Goal: Task Accomplishment & Management: Manage account settings

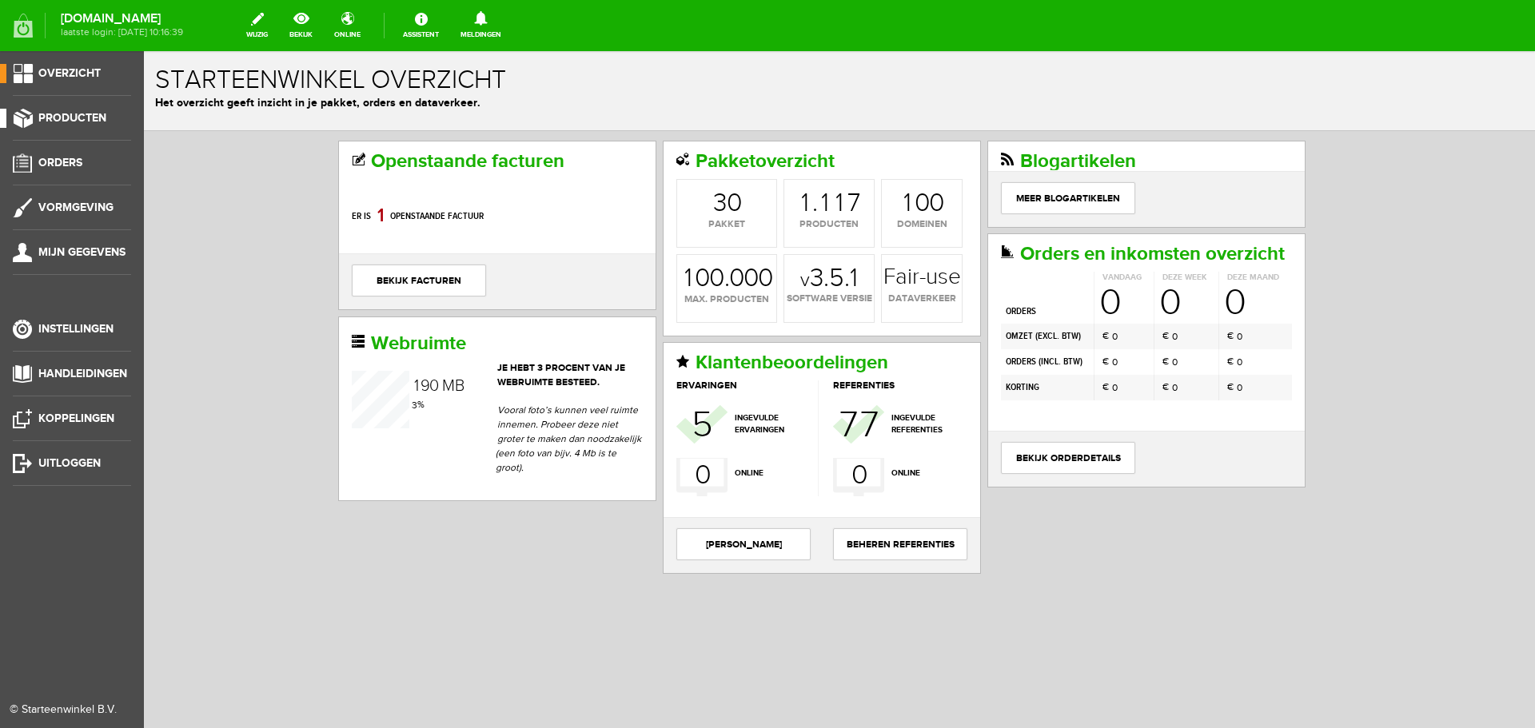
click at [110, 116] on link "Producten" at bounding box center [65, 118] width 131 height 19
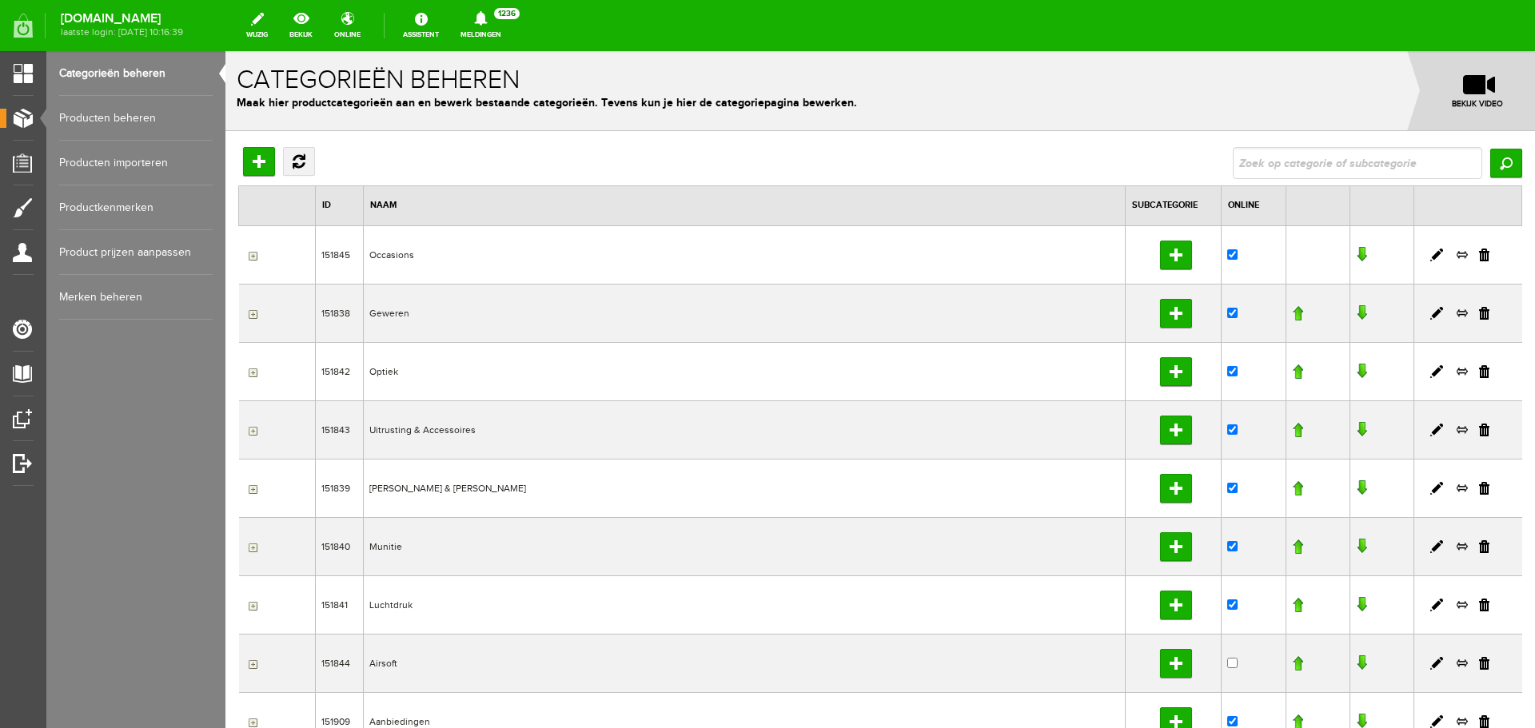
click at [147, 111] on link "Producten beheren" at bounding box center [136, 118] width 154 height 45
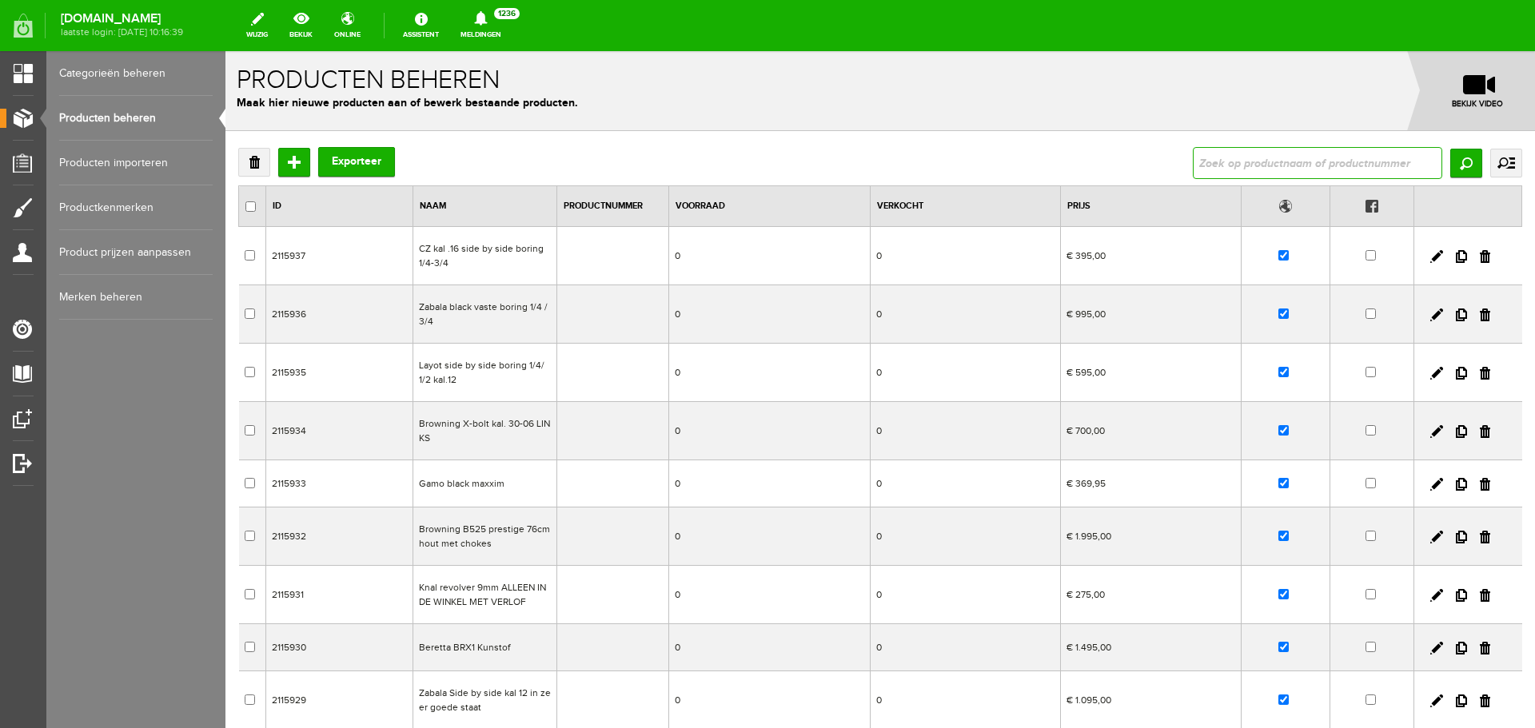
click at [1206, 166] on input "text" at bounding box center [1317, 163] width 249 height 32
type input "Browning Cynergy kunststof 76 cm lopen"
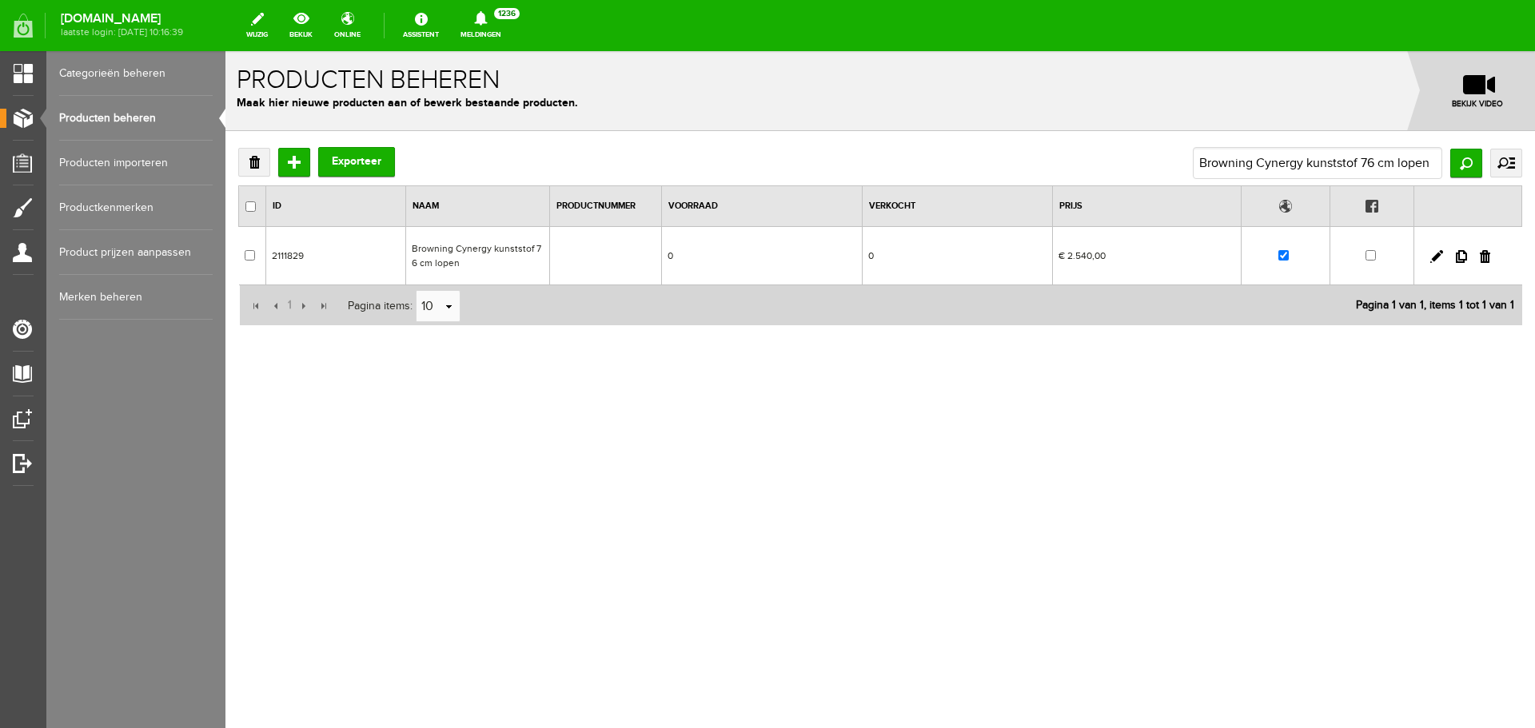
click at [483, 255] on td "Browning Cynergy kunststof 76 cm lopen" at bounding box center [477, 256] width 144 height 58
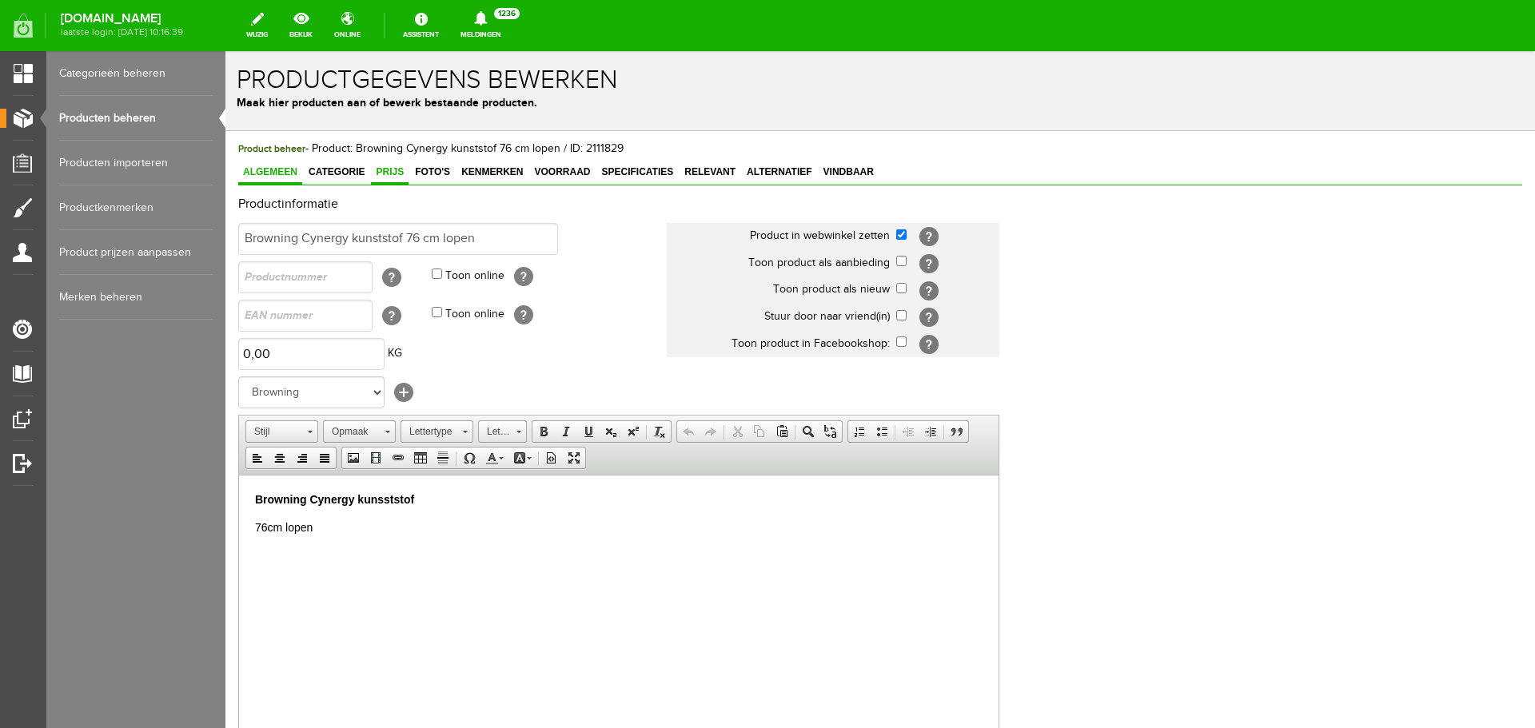
click at [404, 177] on span "Prijs" at bounding box center [390, 171] width 38 height 11
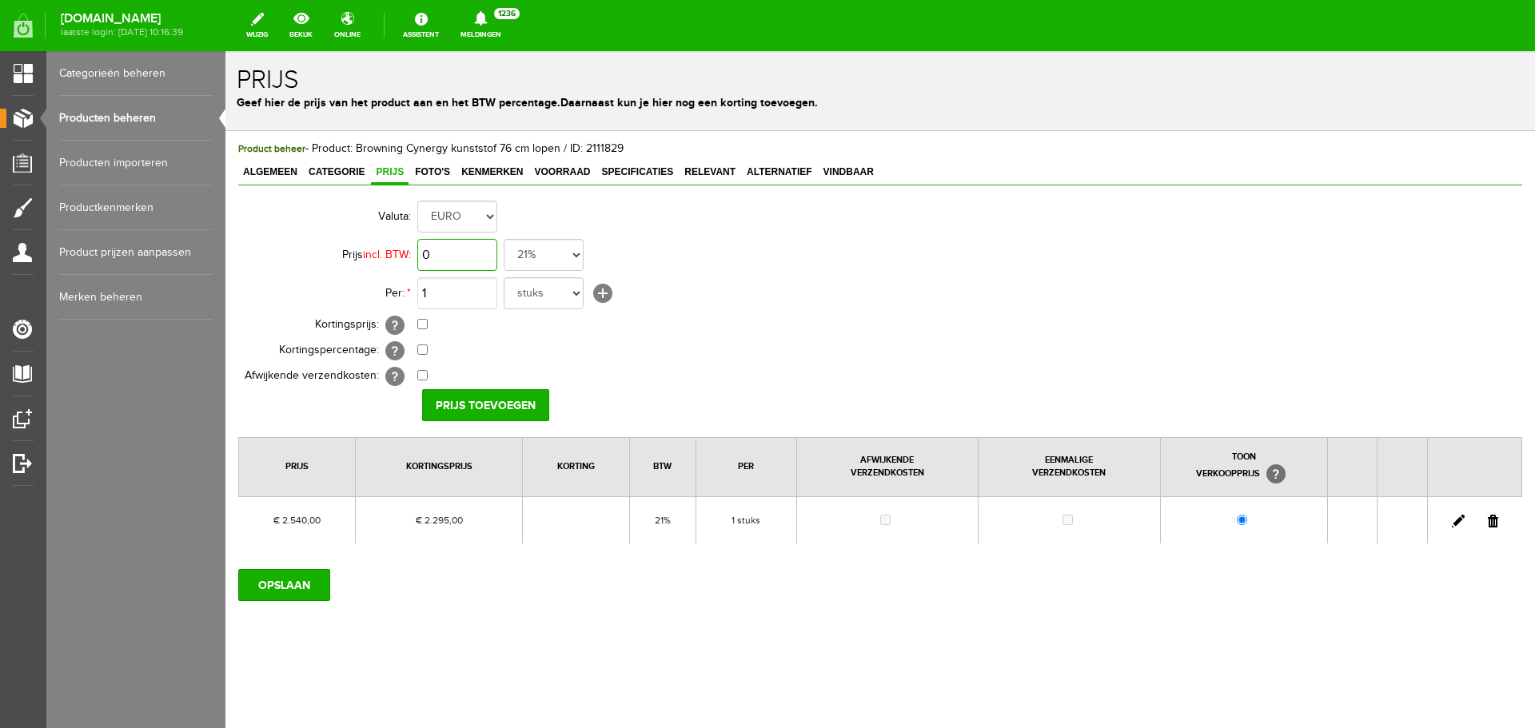
click at [459, 253] on input "0" at bounding box center [457, 255] width 80 height 32
type input "€ 2.595,00"
click at [425, 325] on input "checkbox" at bounding box center [422, 324] width 10 height 10
checkbox input "true"
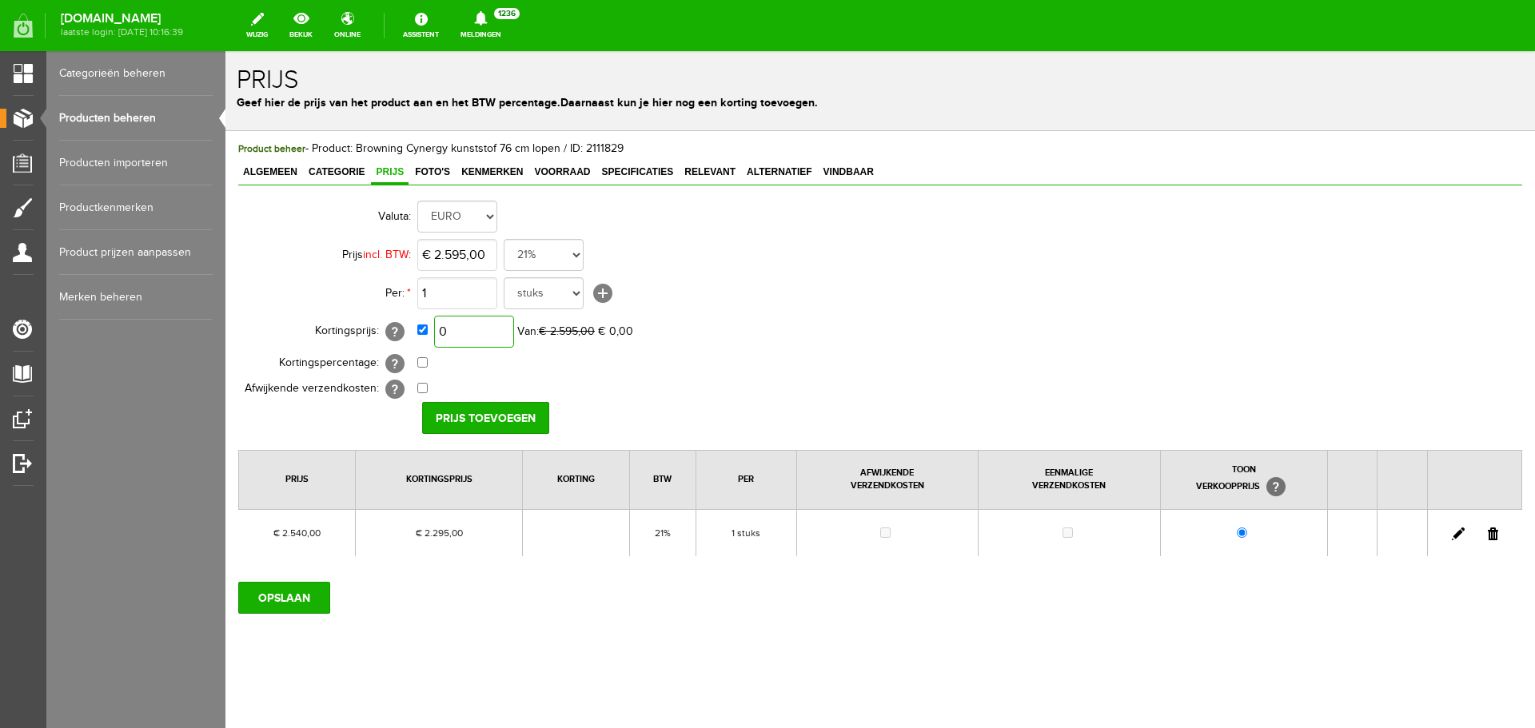
click at [485, 337] on input "0" at bounding box center [474, 332] width 80 height 32
type input "€ 2.195,00"
click at [477, 413] on input "Prijs toevoegen" at bounding box center [485, 418] width 127 height 32
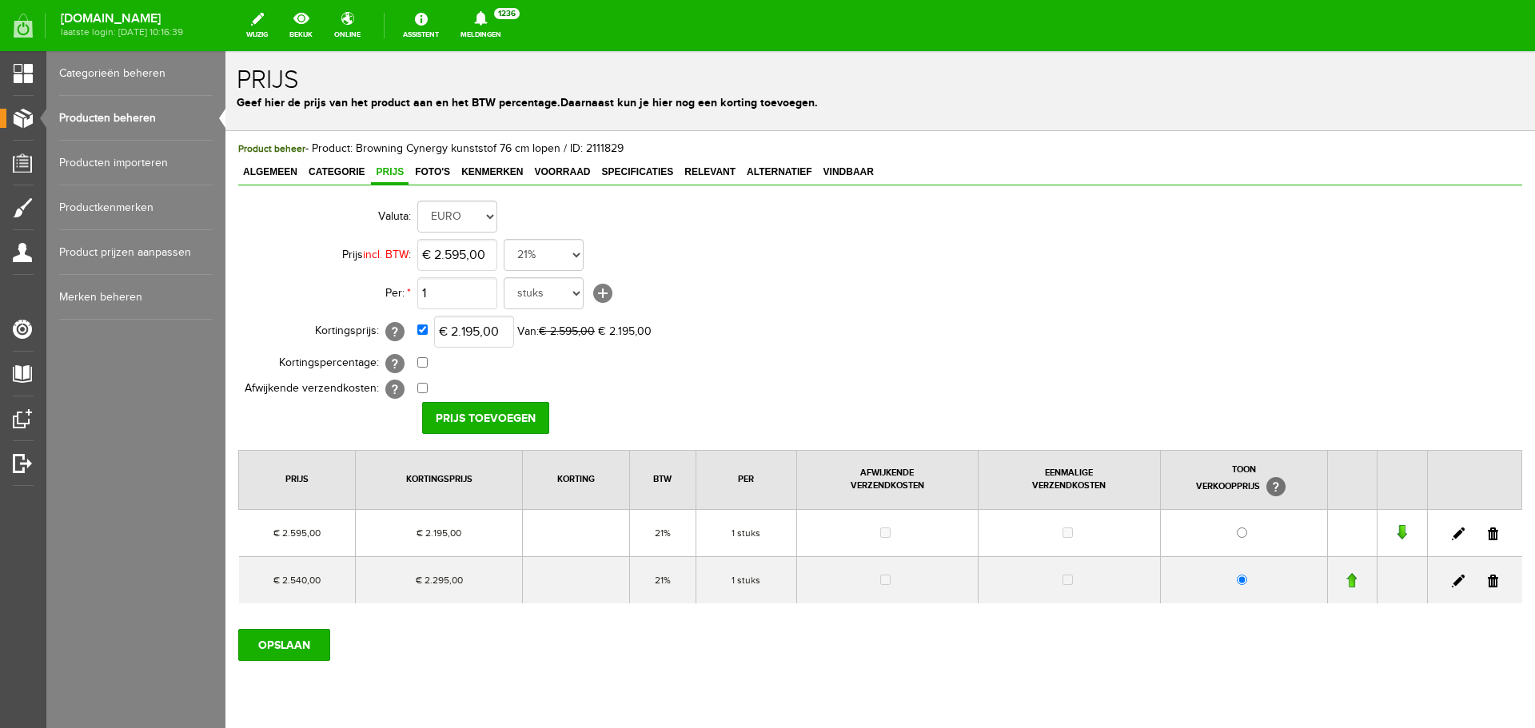
click at [1488, 581] on link at bounding box center [1493, 581] width 10 height 13
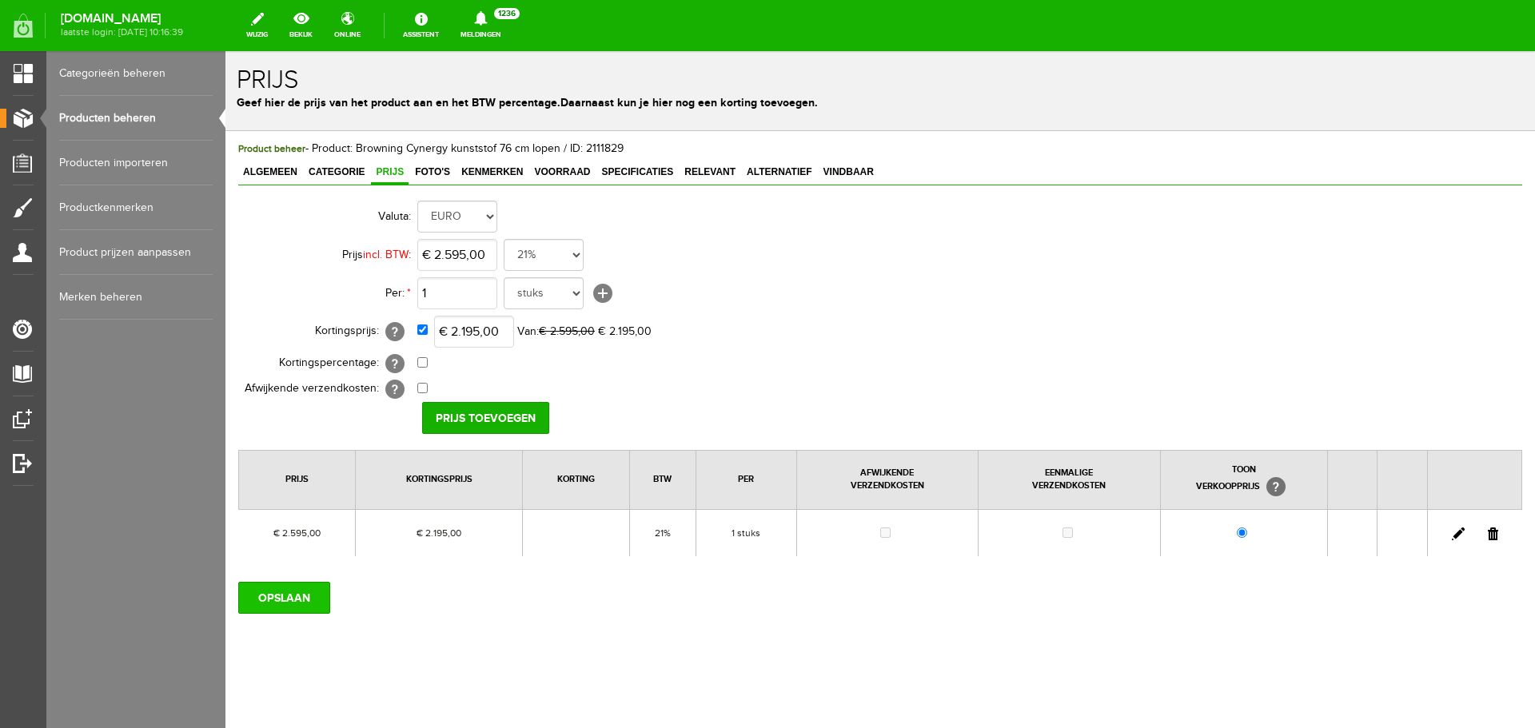
click at [281, 599] on input "OPSLAAN" at bounding box center [284, 598] width 92 height 32
click at [309, 591] on input "OPSLAAN" at bounding box center [284, 598] width 92 height 32
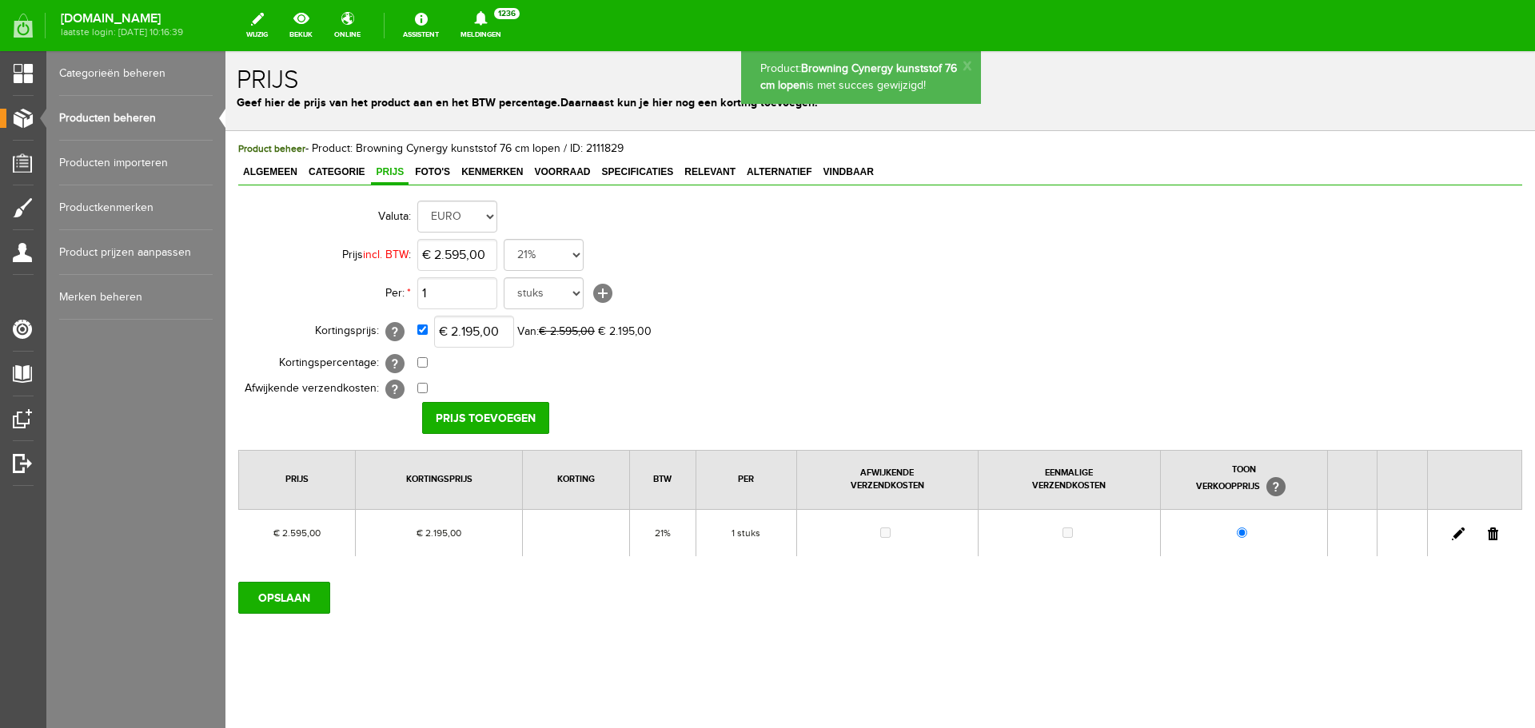
click at [143, 121] on link "Producten beheren" at bounding box center [136, 118] width 154 height 45
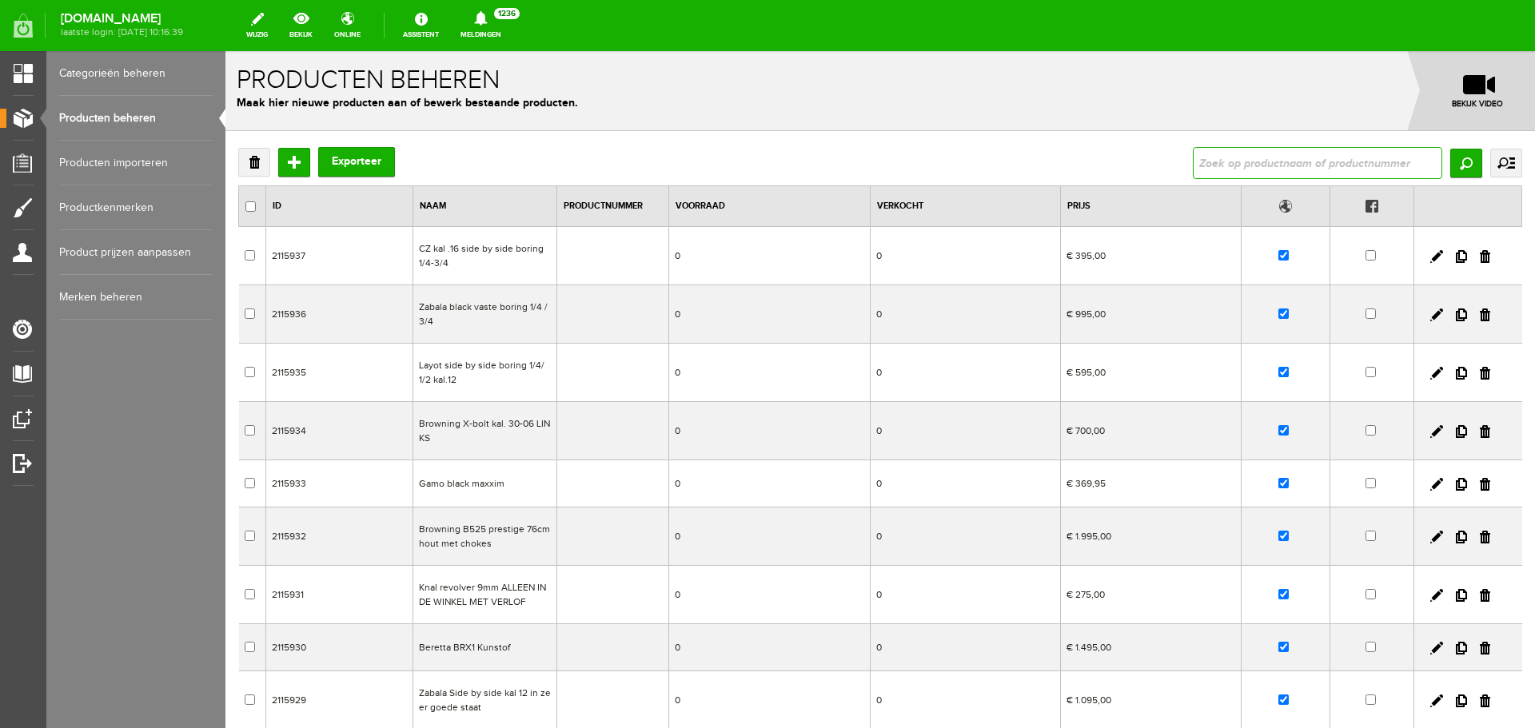
click at [1254, 170] on input "text" at bounding box center [1317, 163] width 249 height 32
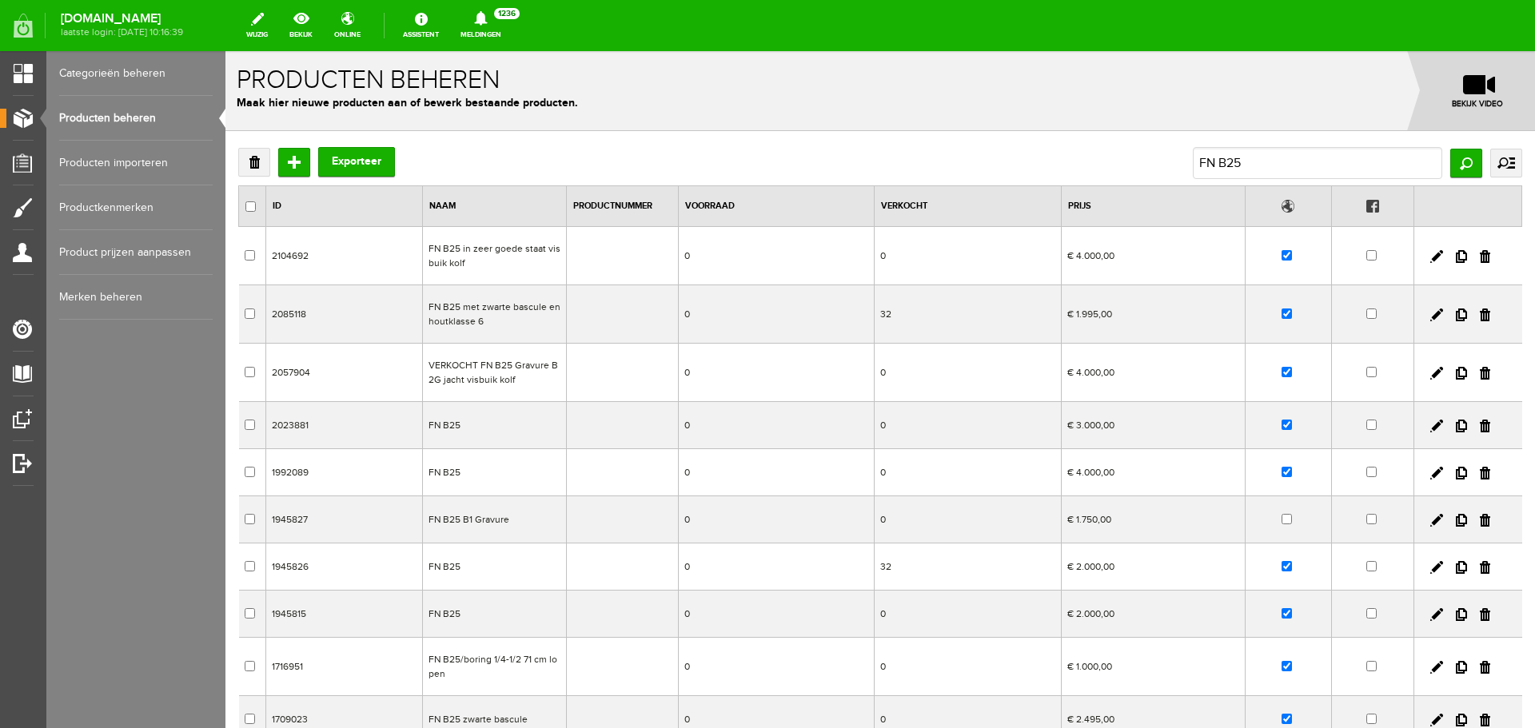
click at [473, 567] on td "FN B25" at bounding box center [494, 567] width 144 height 47
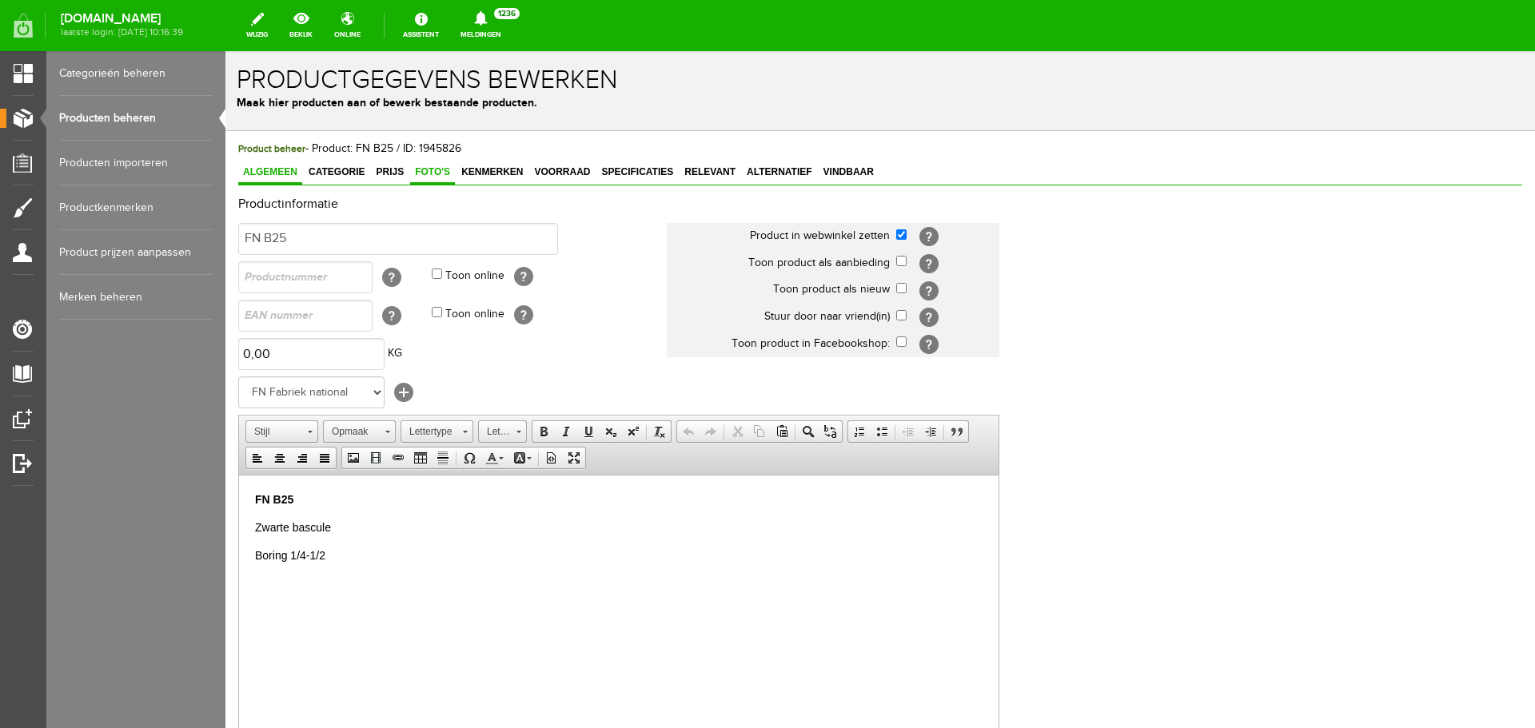
click at [420, 169] on span "Foto's" at bounding box center [432, 171] width 45 height 11
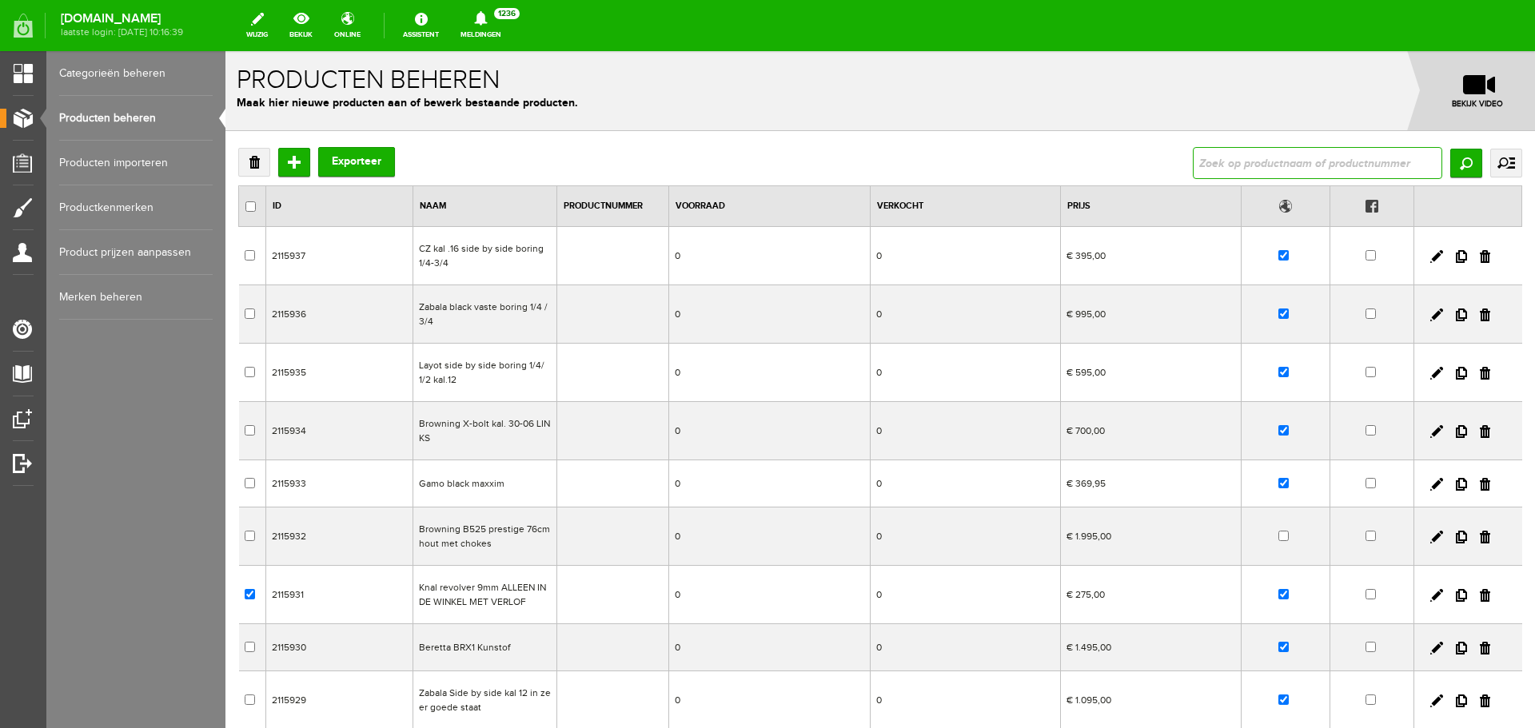
click at [1299, 164] on input "text" at bounding box center [1317, 163] width 249 height 32
paste input "FN B25"
type input "FN B25"
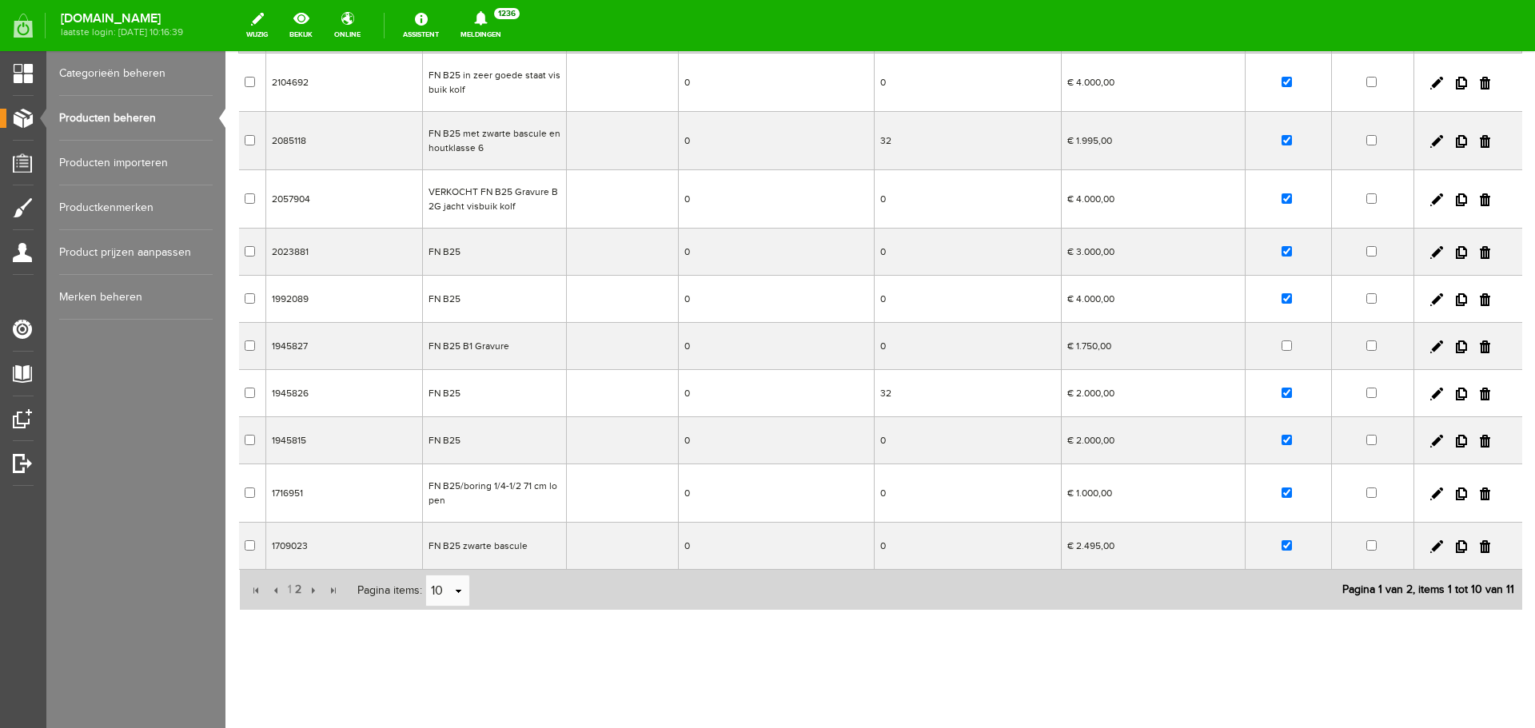
scroll to position [176, 0]
click at [1480, 392] on link at bounding box center [1485, 391] width 10 height 13
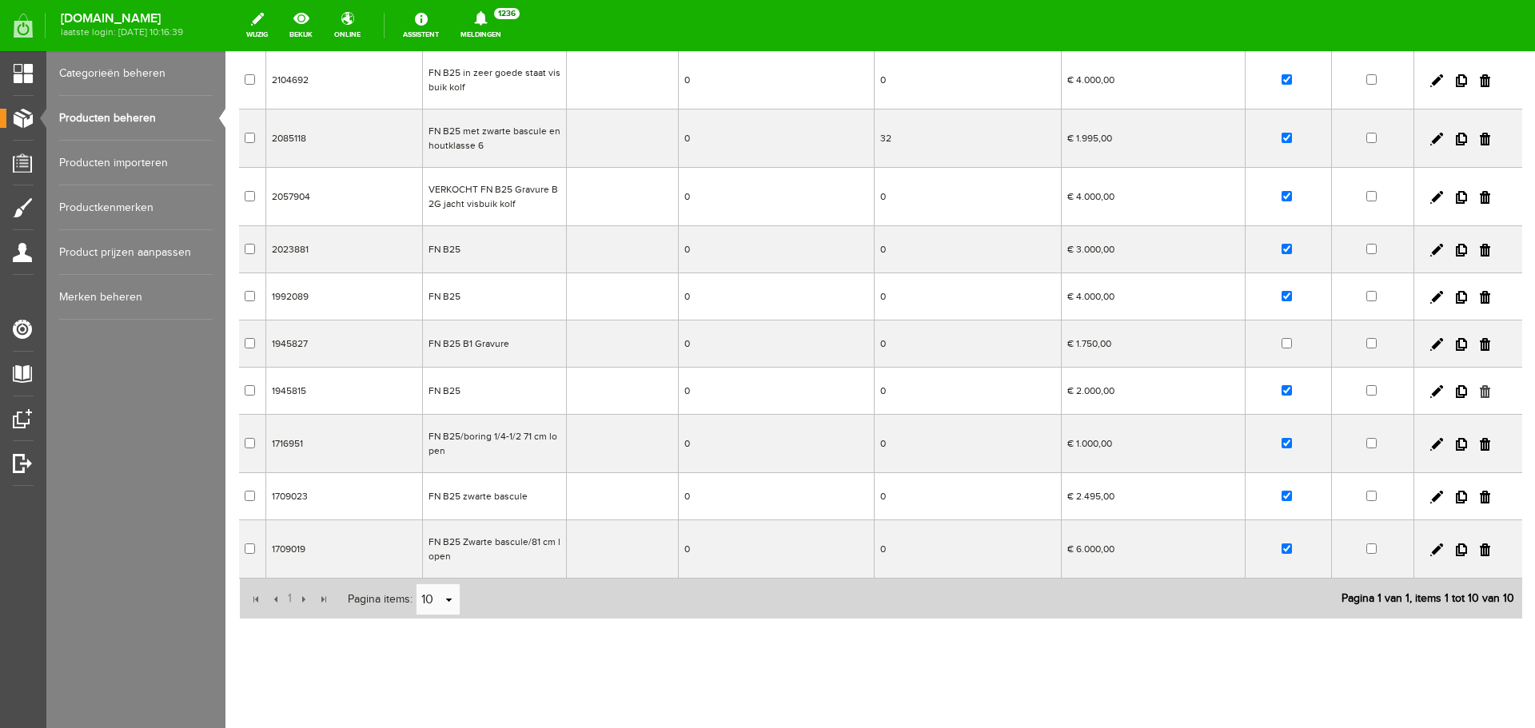
click at [1480, 391] on link at bounding box center [1485, 391] width 10 height 13
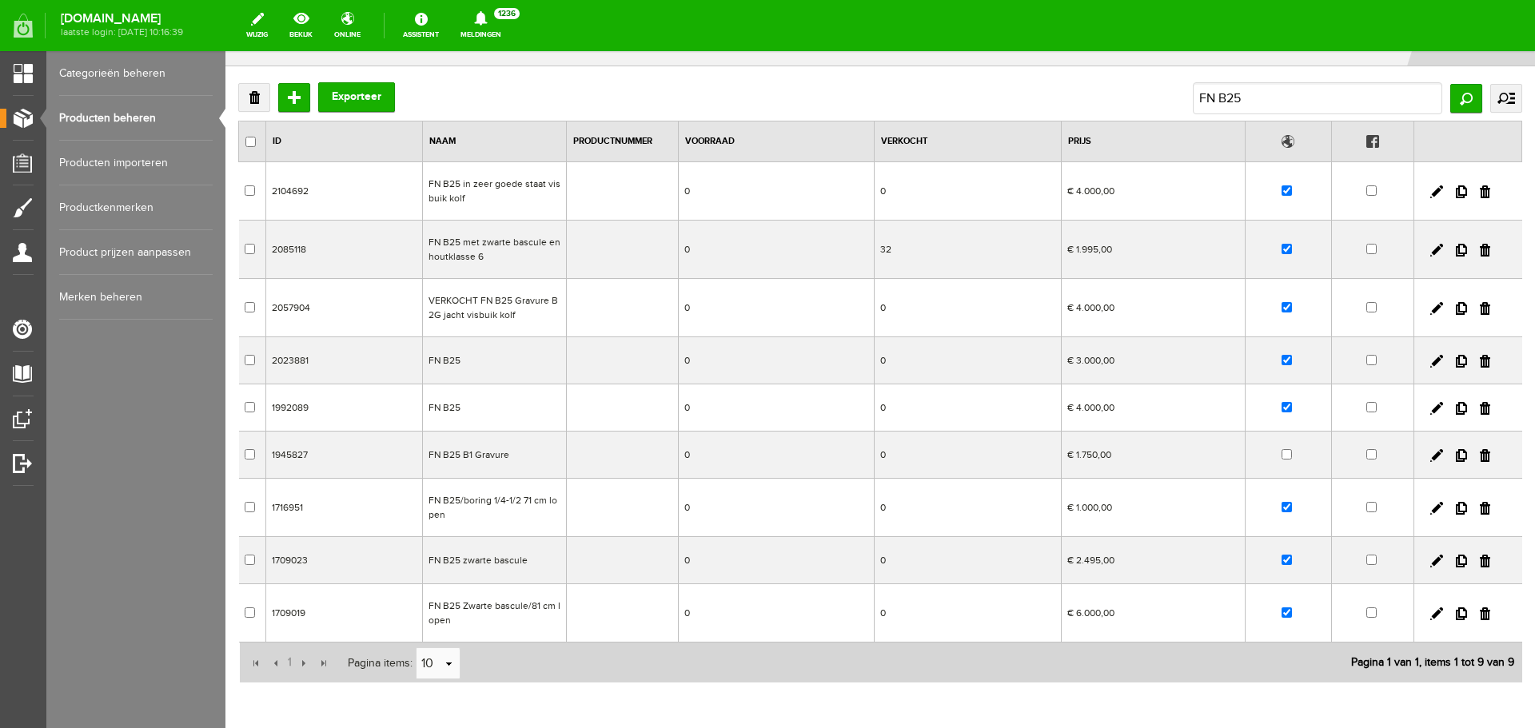
scroll to position [0, 0]
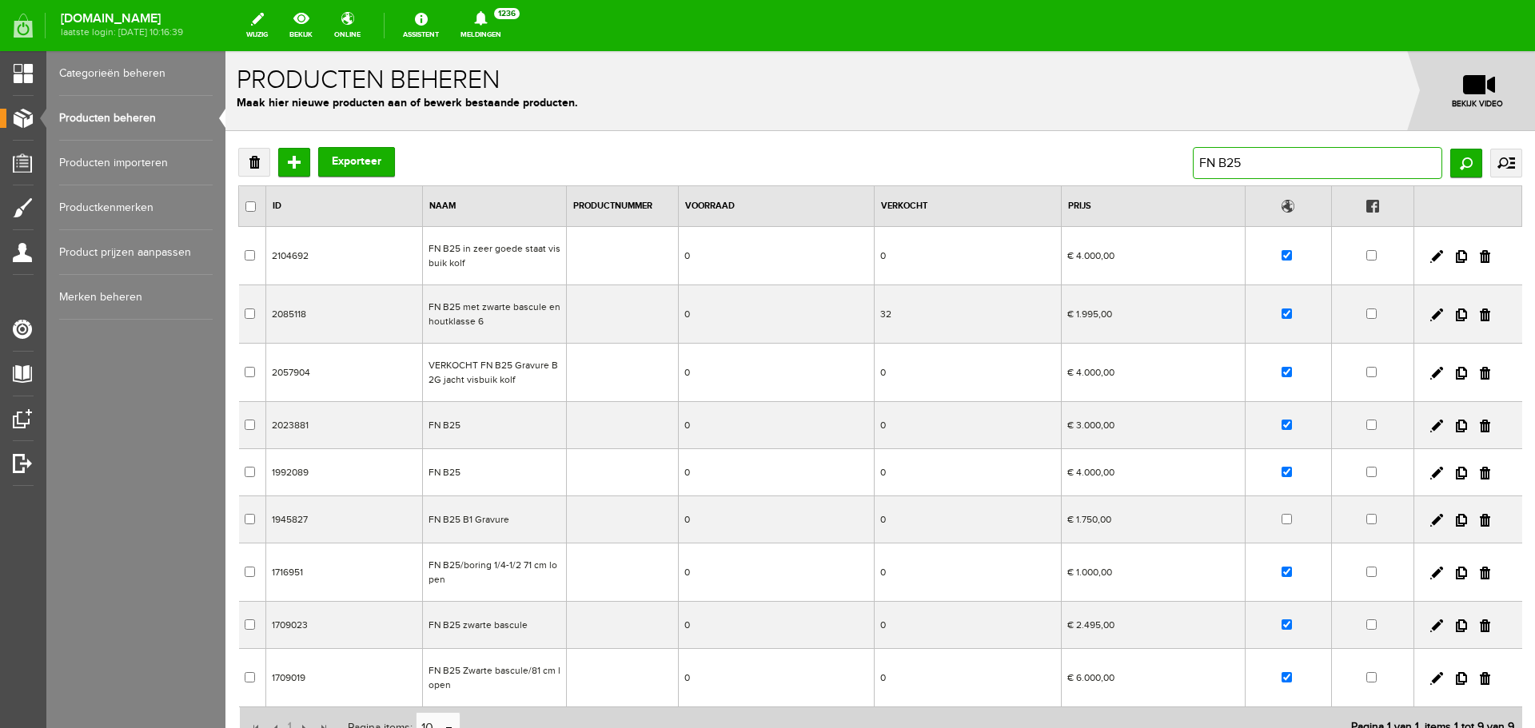
drag, startPoint x: 1268, startPoint y: 162, endPoint x: 863, endPoint y: 124, distance: 406.3
click at [886, 126] on form "Het product met ID: 1945815 is met succes verwijderd! x Producten beheren Maak …" at bounding box center [880, 459] width 1310 height 817
paste input "in zeer goede staat visbuik kolf"
type input "FN B25 in zeer goede staat visbuik kolf"
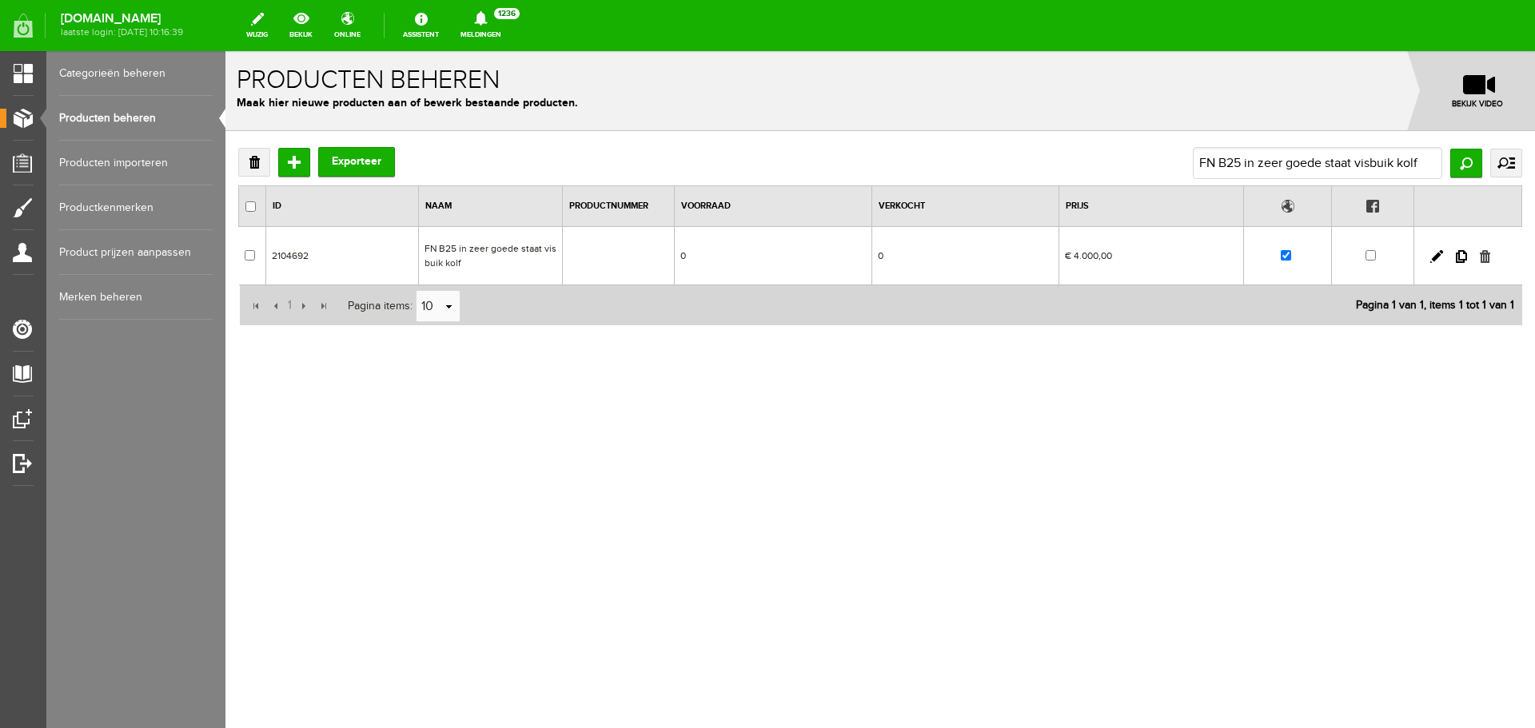
click at [1484, 259] on link at bounding box center [1485, 256] width 10 height 13
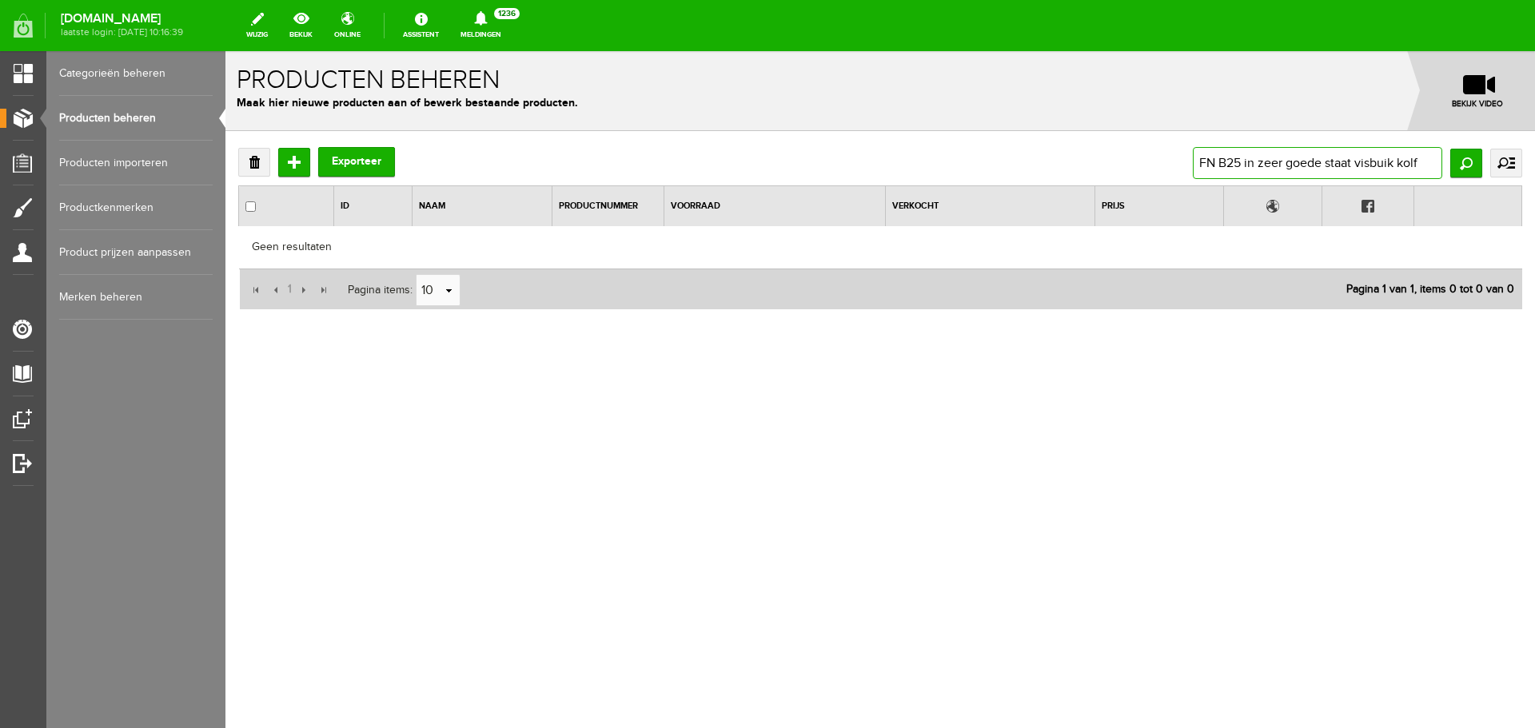
drag, startPoint x: 1430, startPoint y: 165, endPoint x: 820, endPoint y: 177, distance: 611.0
click at [820, 177] on div "Verwijderen Toevoegen Exporteer FN B25 in zeer goede staat visbuik kolf Zoeken …" at bounding box center [880, 163] width 1284 height 32
paste input "text"
type input "FN B25"
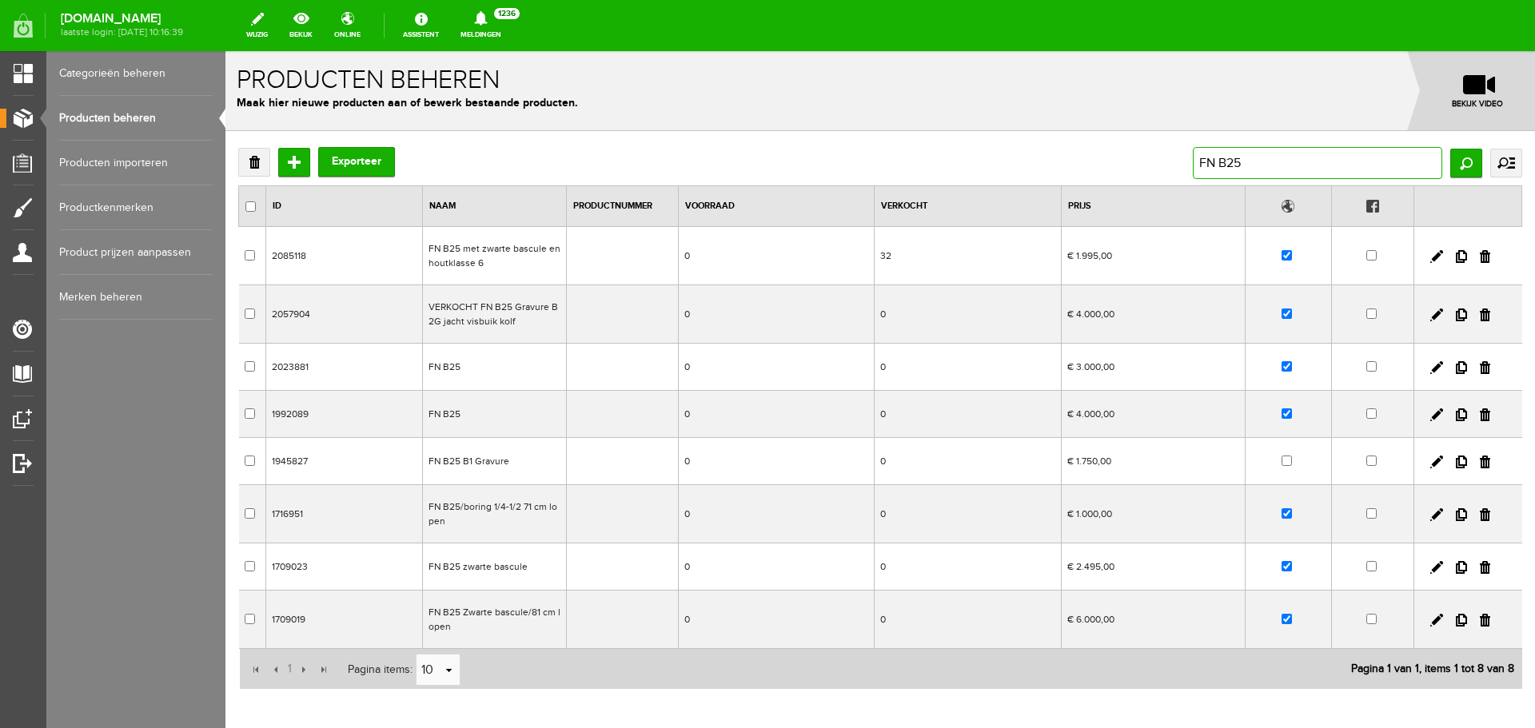
click at [1262, 162] on input "FN B25" at bounding box center [1317, 163] width 249 height 32
click at [1480, 365] on link at bounding box center [1485, 367] width 10 height 13
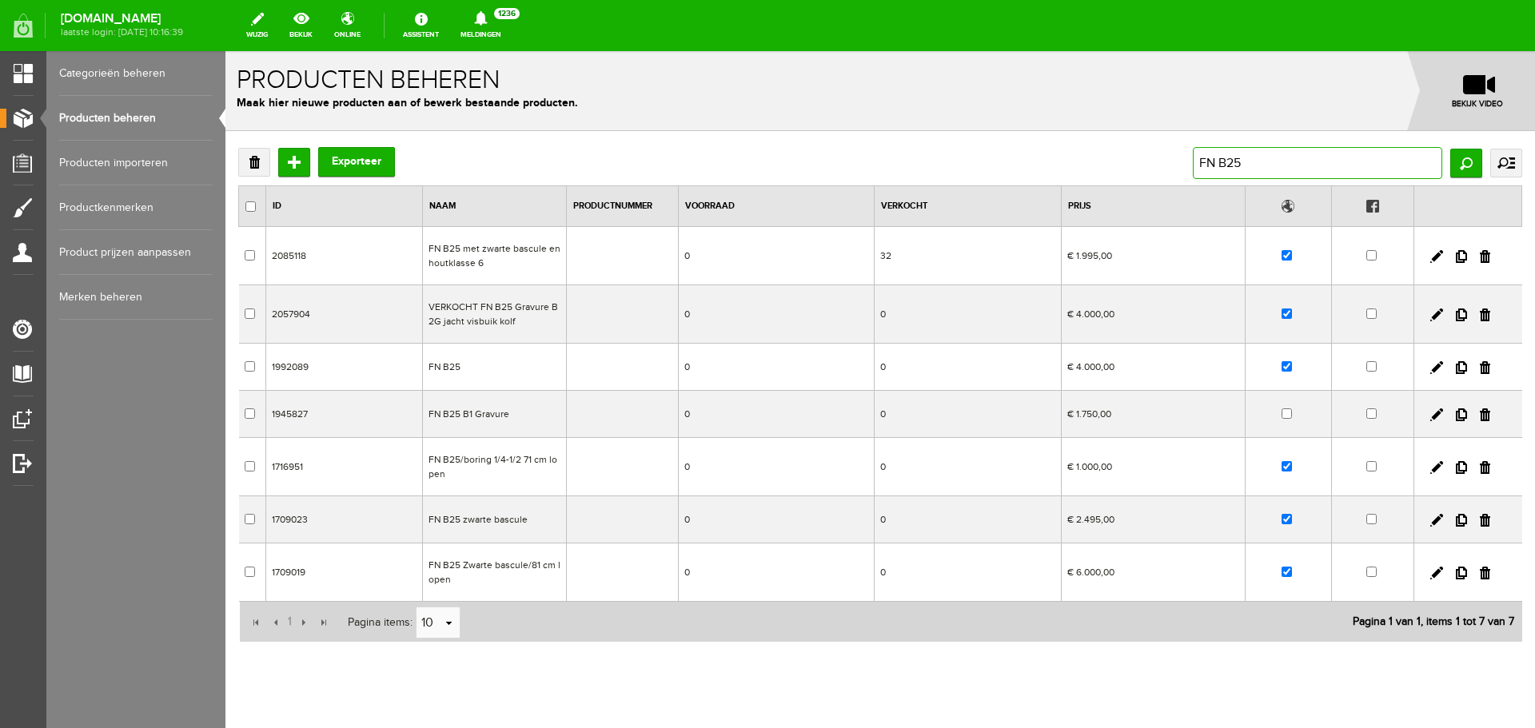
drag, startPoint x: 1273, startPoint y: 155, endPoint x: 1253, endPoint y: 146, distance: 21.8
click at [1265, 156] on input "FN B25" at bounding box center [1317, 163] width 249 height 32
click at [1480, 370] on link at bounding box center [1485, 367] width 10 height 13
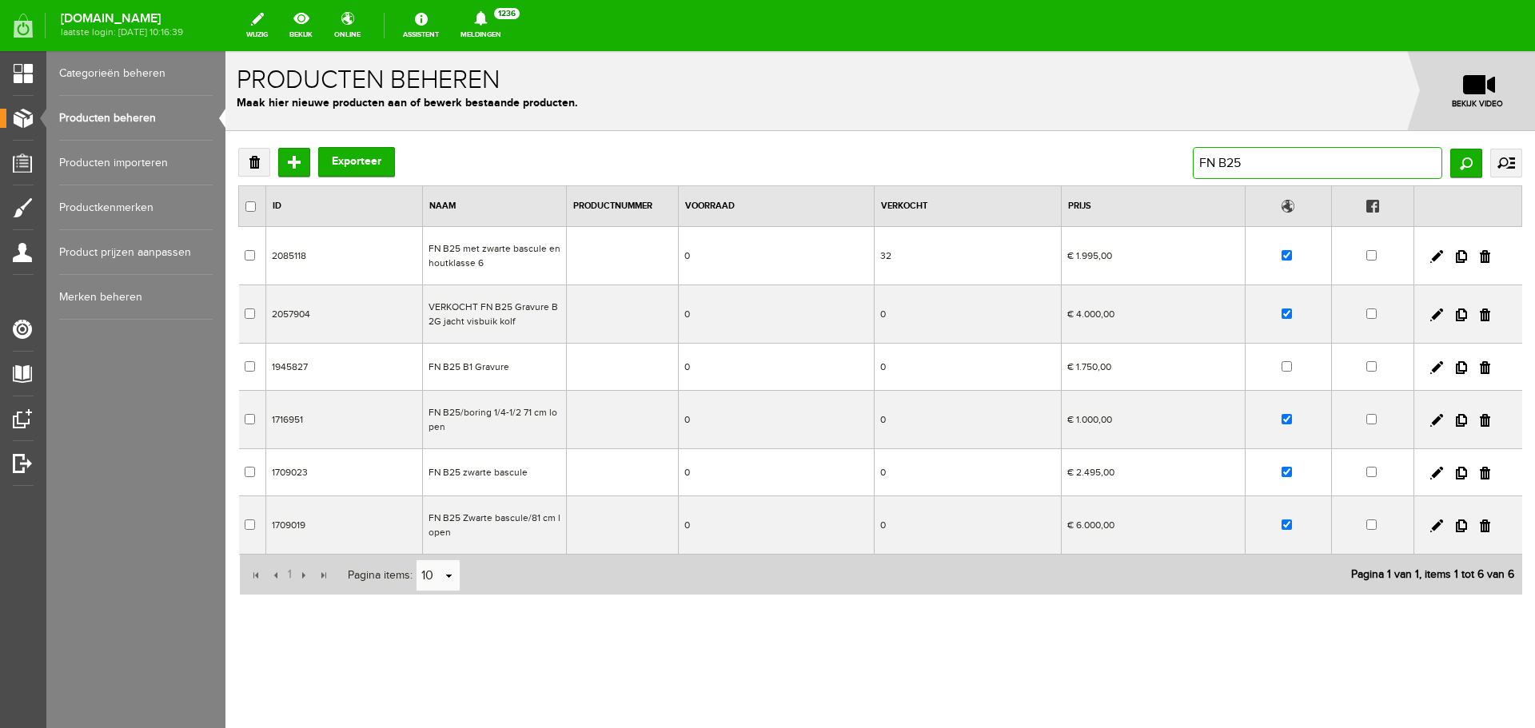
drag, startPoint x: 1286, startPoint y: 166, endPoint x: 1027, endPoint y: 169, distance: 259.9
click at [1027, 169] on div "Verwijderen Toevoegen Exporteer FN B25 Zoeken uitgebreid zoeken Categorie Occas…" at bounding box center [880, 163] width 1284 height 32
paste input "B25 FN Combinatie"
type input "B25 FN Combinatie"
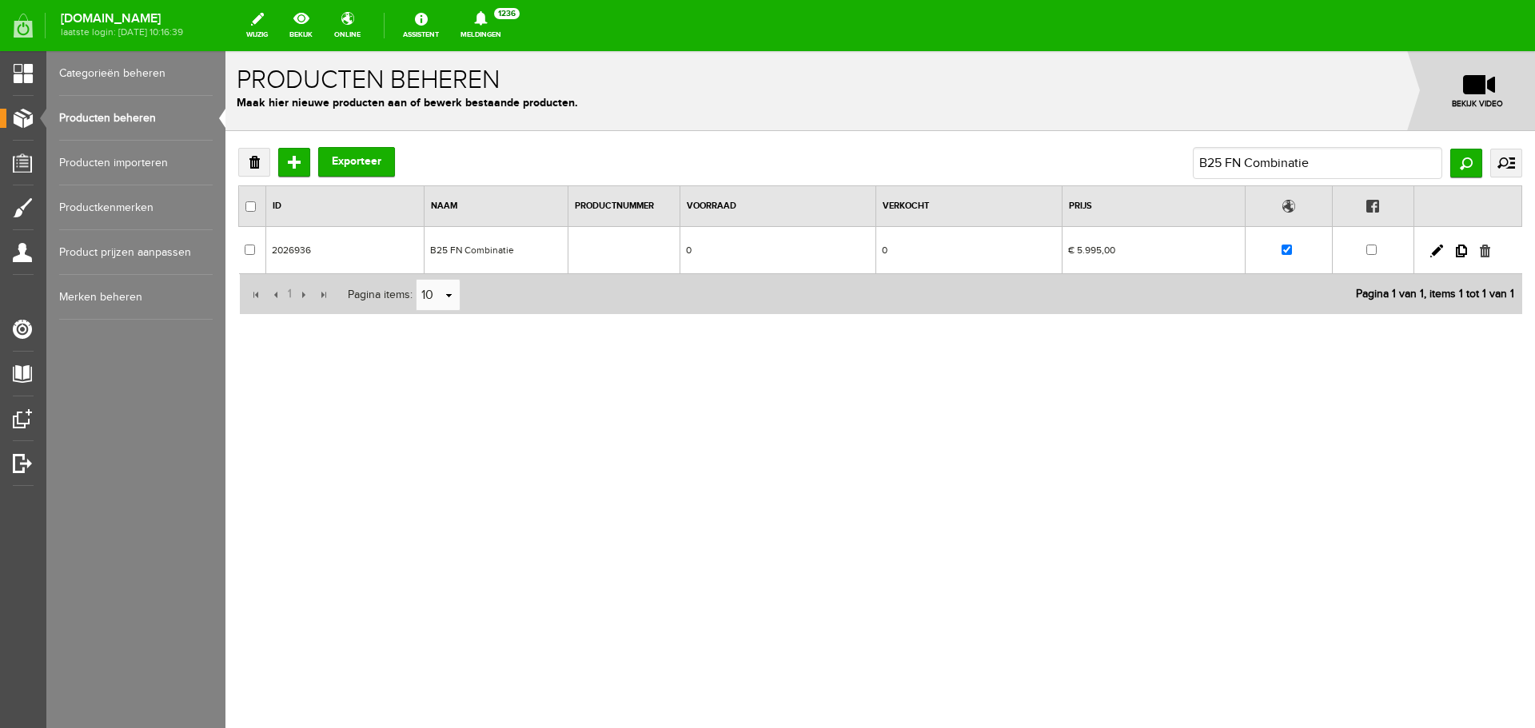
click at [1482, 253] on link at bounding box center [1485, 251] width 10 height 13
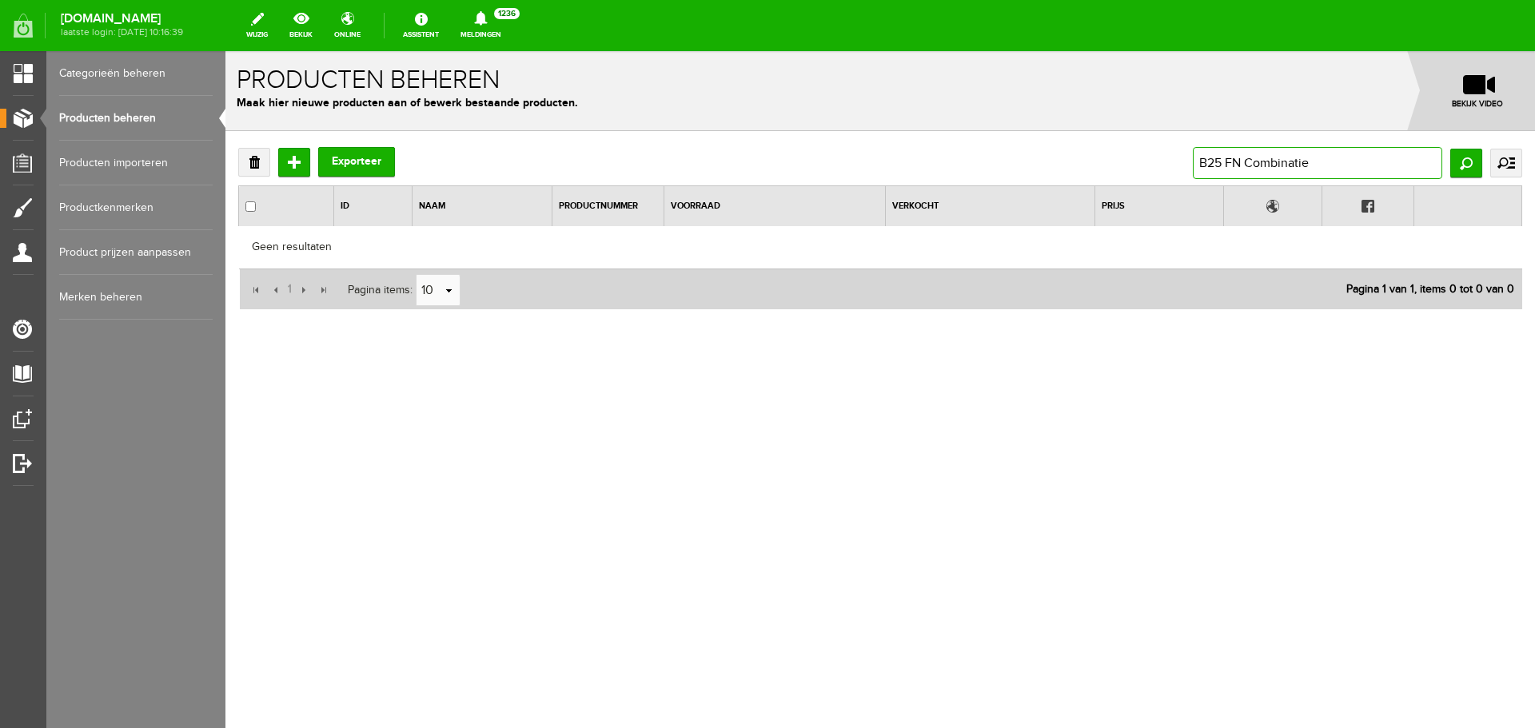
drag, startPoint x: 1330, startPoint y: 162, endPoint x: 938, endPoint y: 122, distance: 394.6
click at [948, 130] on form "Het product met ID: 2026936 is met succes verwijderd! x Producten beheren Maak …" at bounding box center [880, 240] width 1310 height 379
paste input "FN B25 zwarte bascul"
type input "FN B25 zwarte bascule"
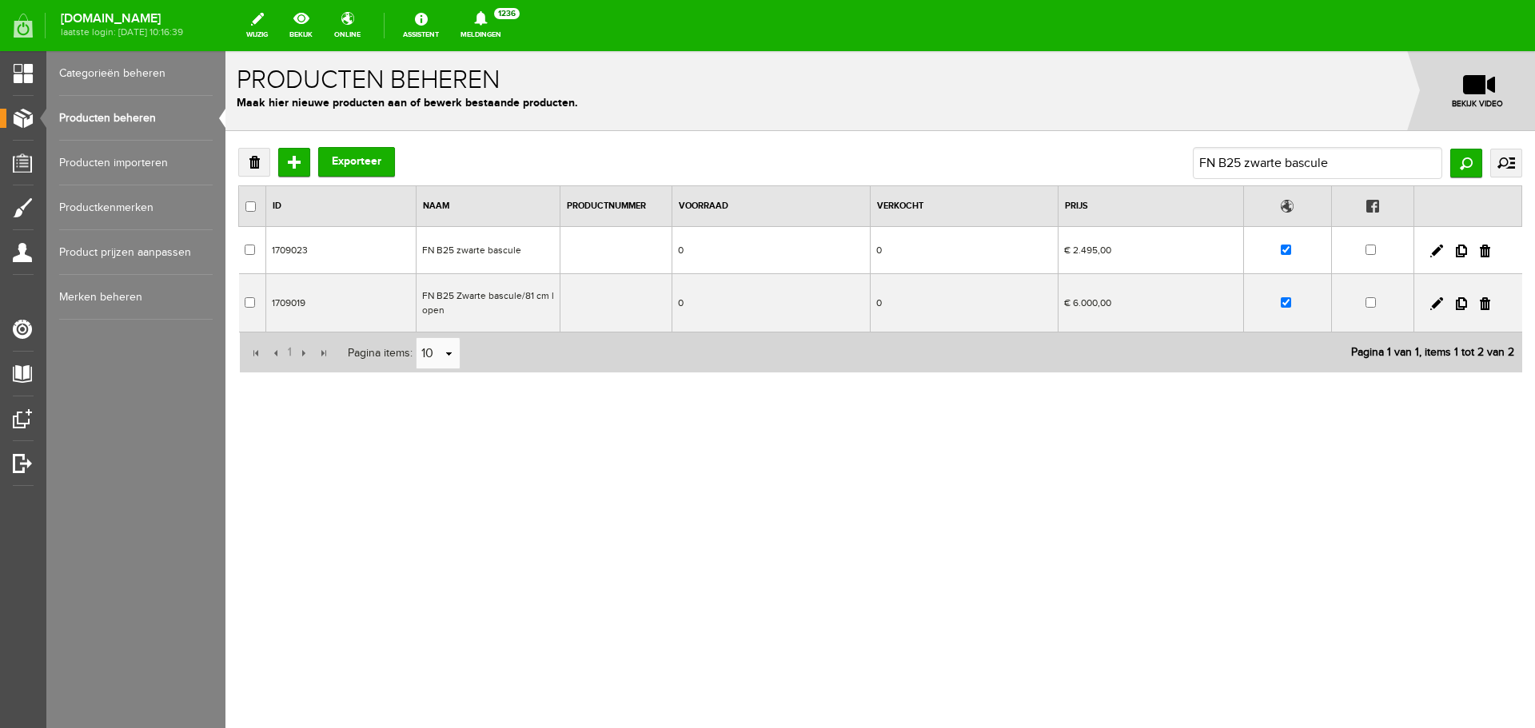
drag, startPoint x: 1488, startPoint y: 253, endPoint x: 928, endPoint y: 54, distance: 594.0
click at [1488, 253] on link at bounding box center [1485, 251] width 10 height 13
checkbox input "true"
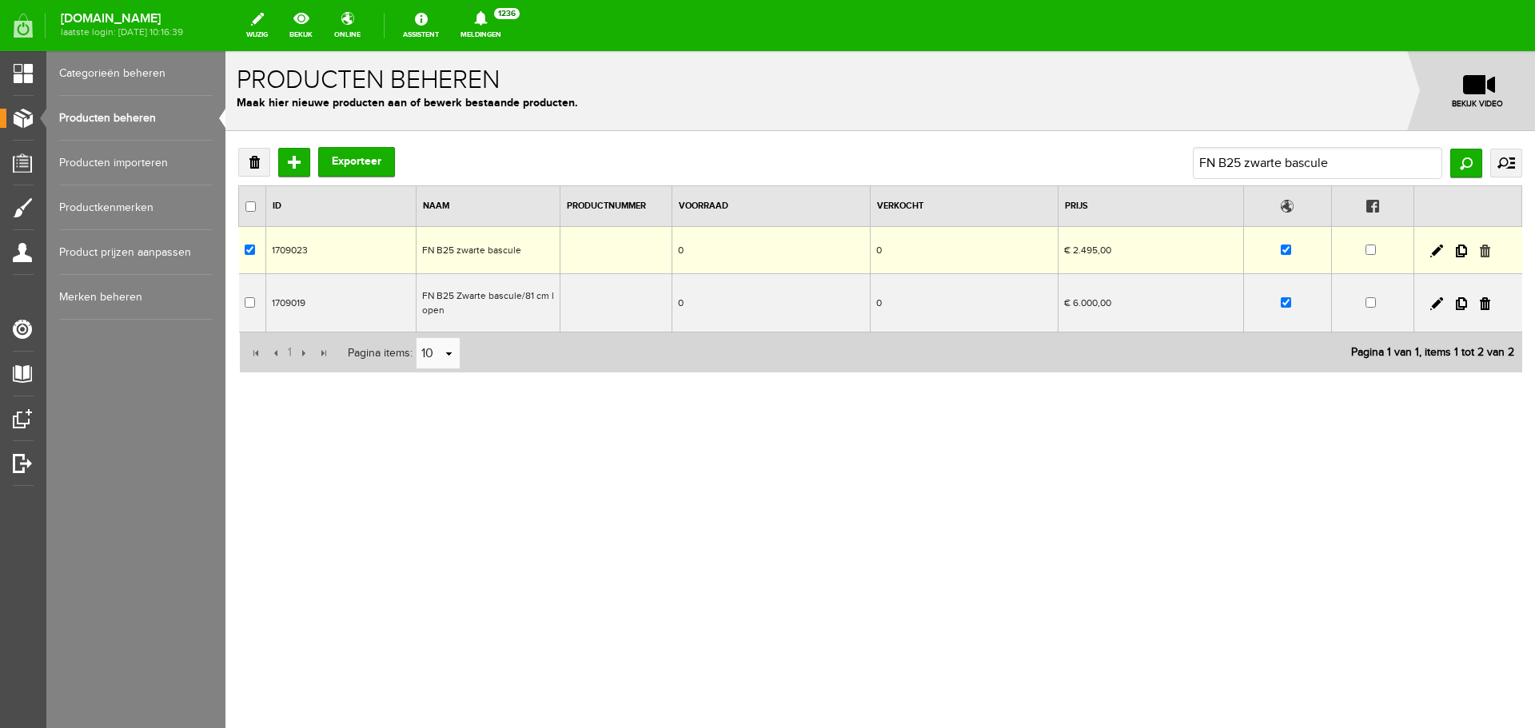
click at [1483, 248] on link at bounding box center [1485, 251] width 10 height 13
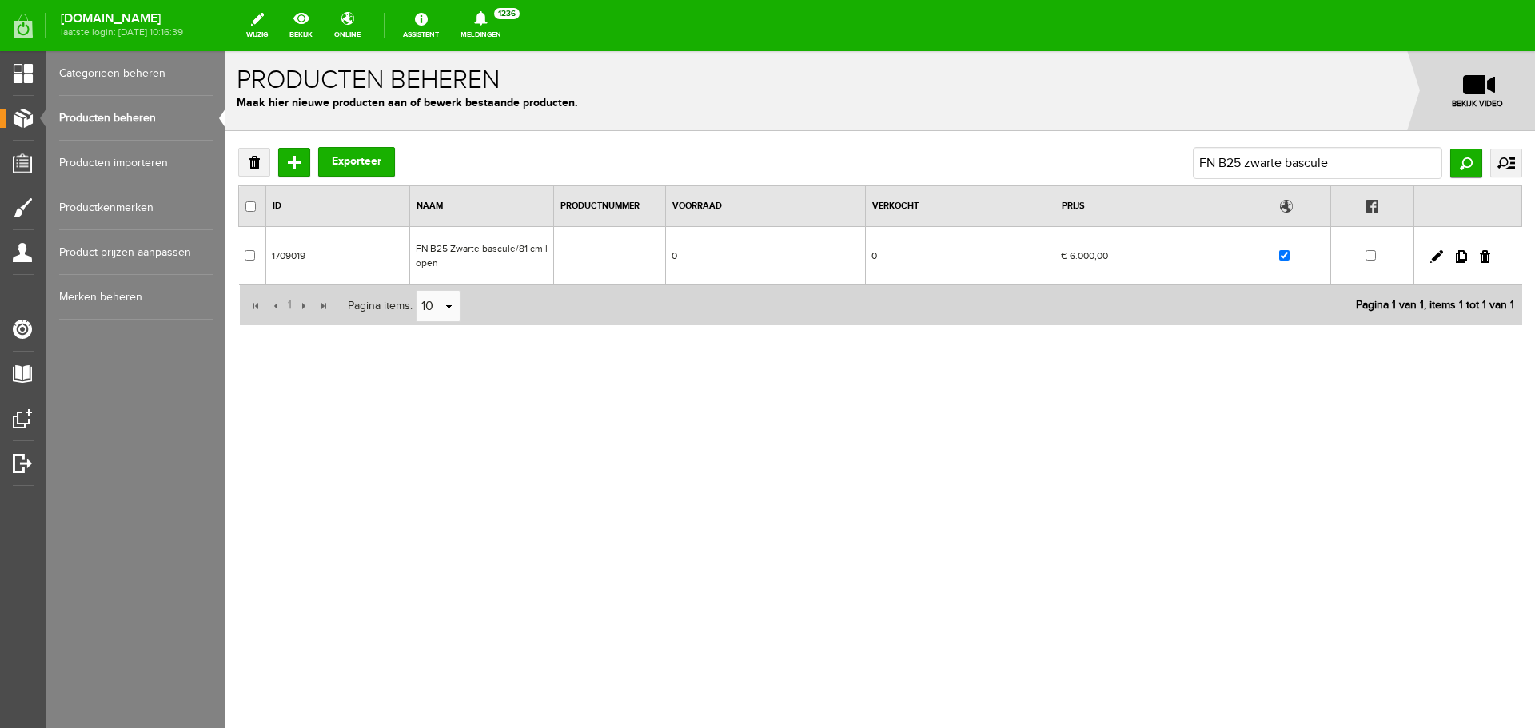
click at [506, 262] on td "FN B25 Zwarte bascule/81 cm lopen" at bounding box center [482, 256] width 144 height 58
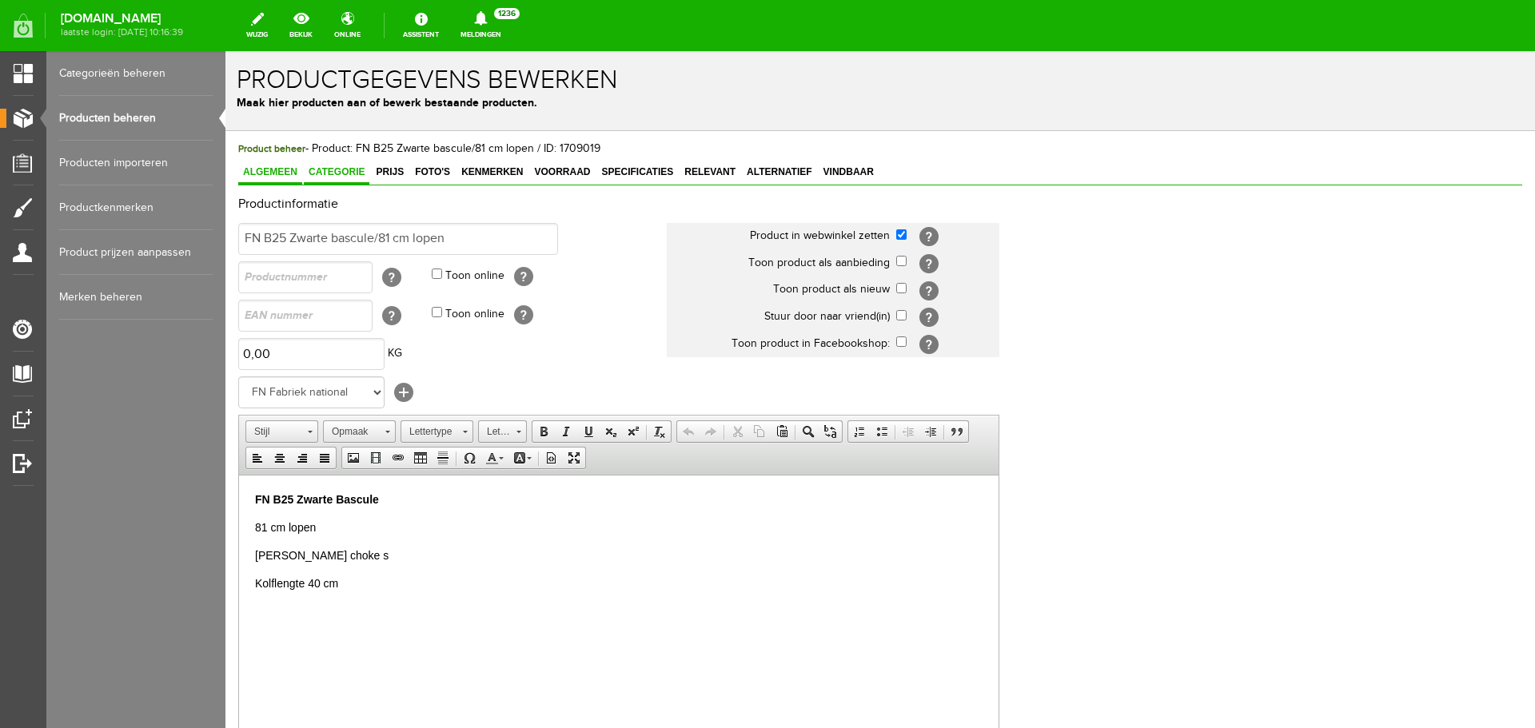
click at [349, 173] on span "Categorie" at bounding box center [337, 171] width 66 height 11
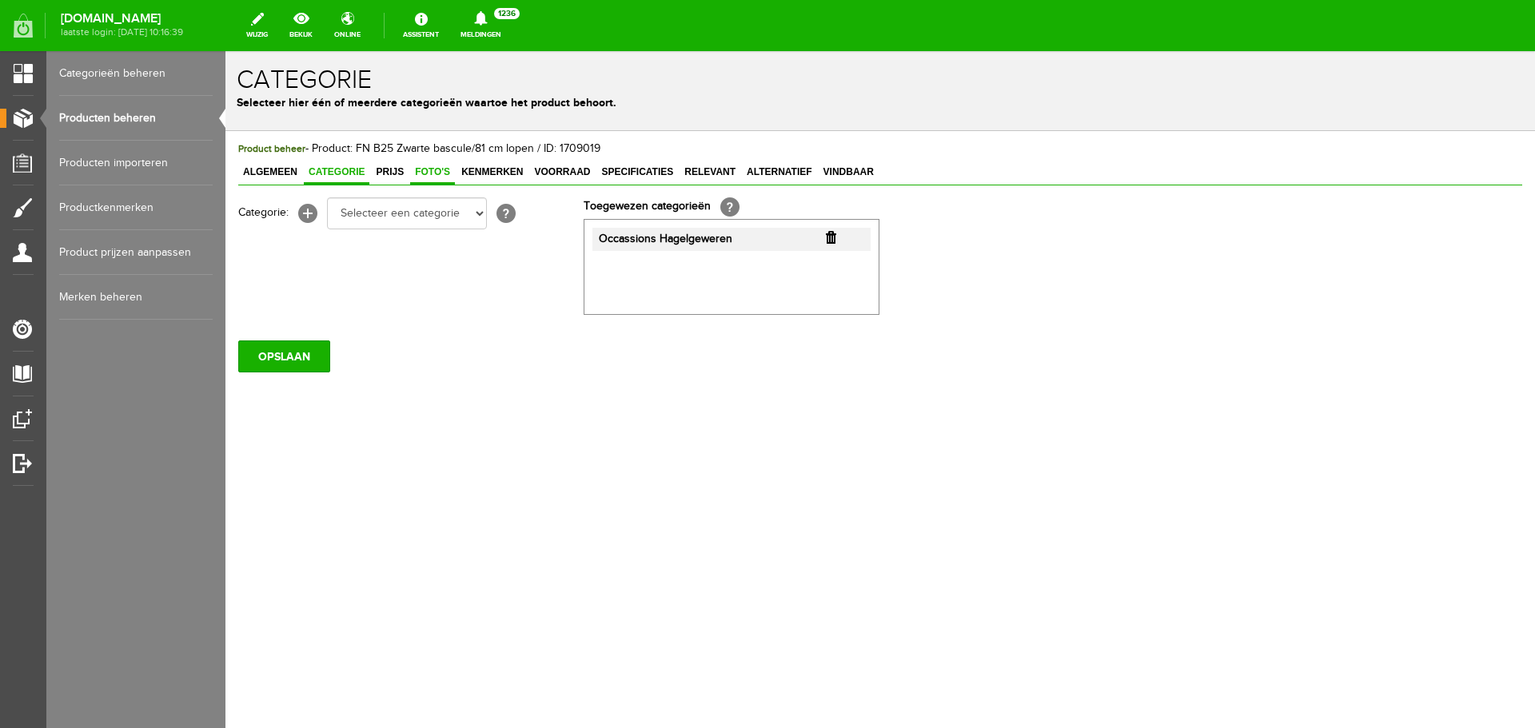
click at [427, 174] on span "Foto's" at bounding box center [432, 171] width 45 height 11
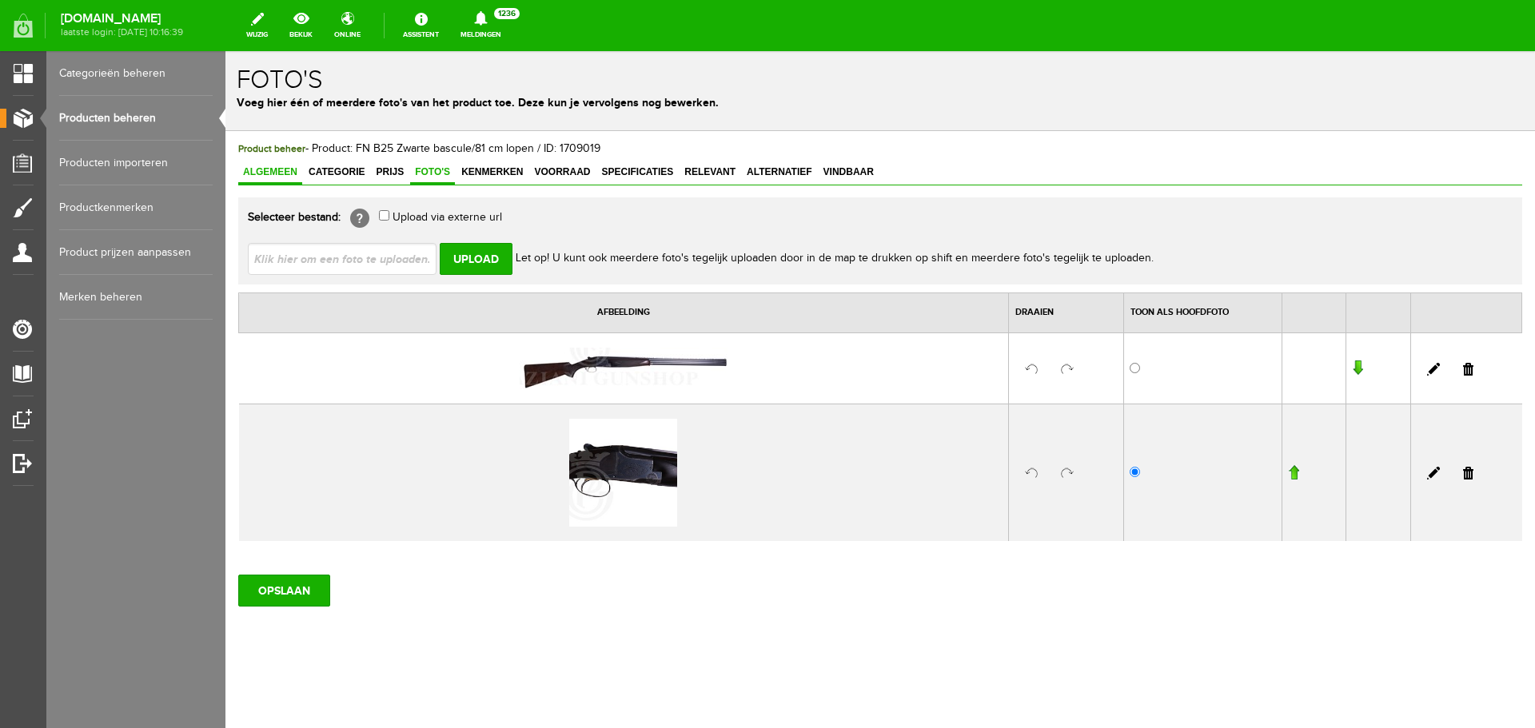
click at [259, 172] on span "Algemeen" at bounding box center [270, 171] width 64 height 11
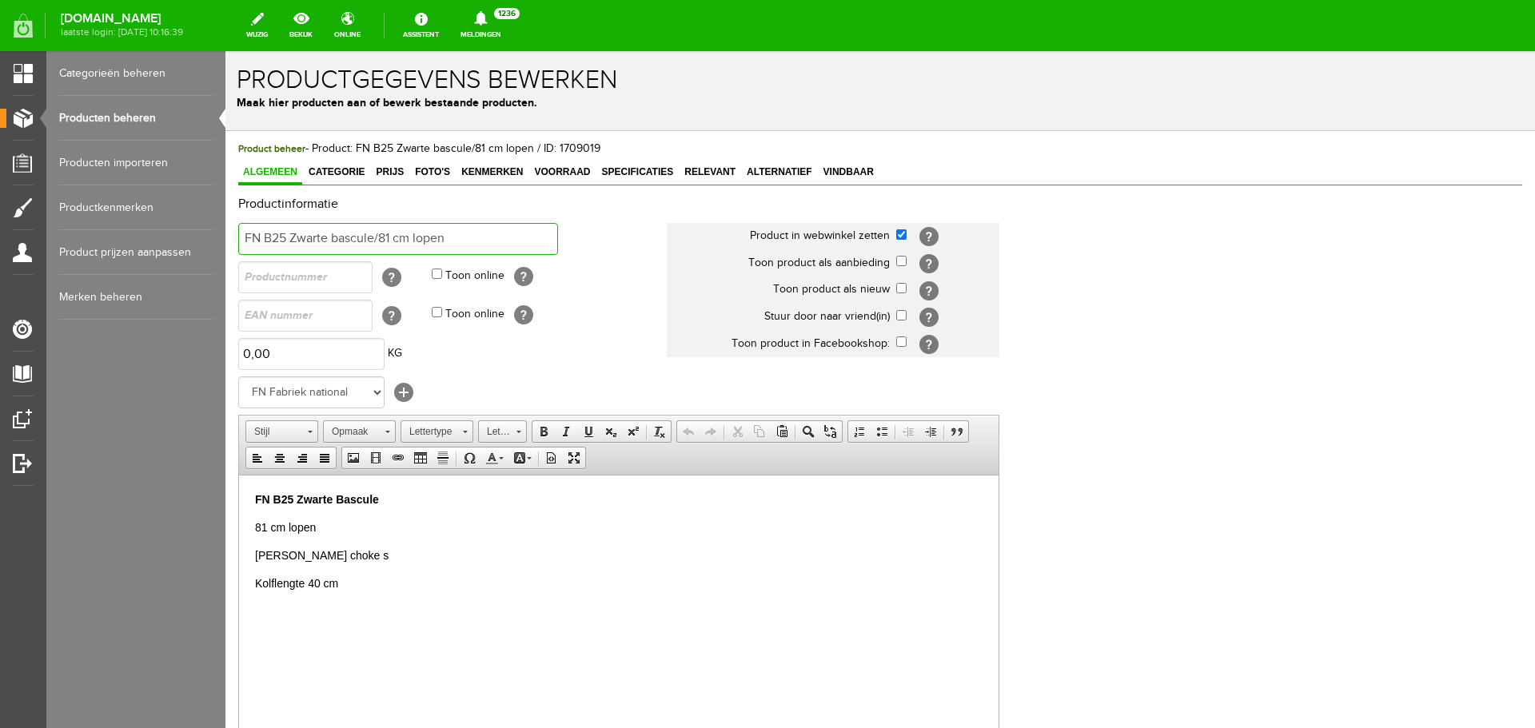
drag, startPoint x: 481, startPoint y: 238, endPoint x: 220, endPoint y: 239, distance: 260.6
click at [225, 239] on html "x Productgegevens bewerken Maak hier producten aan of bewerk bestaande producte…" at bounding box center [880, 389] width 1310 height 677
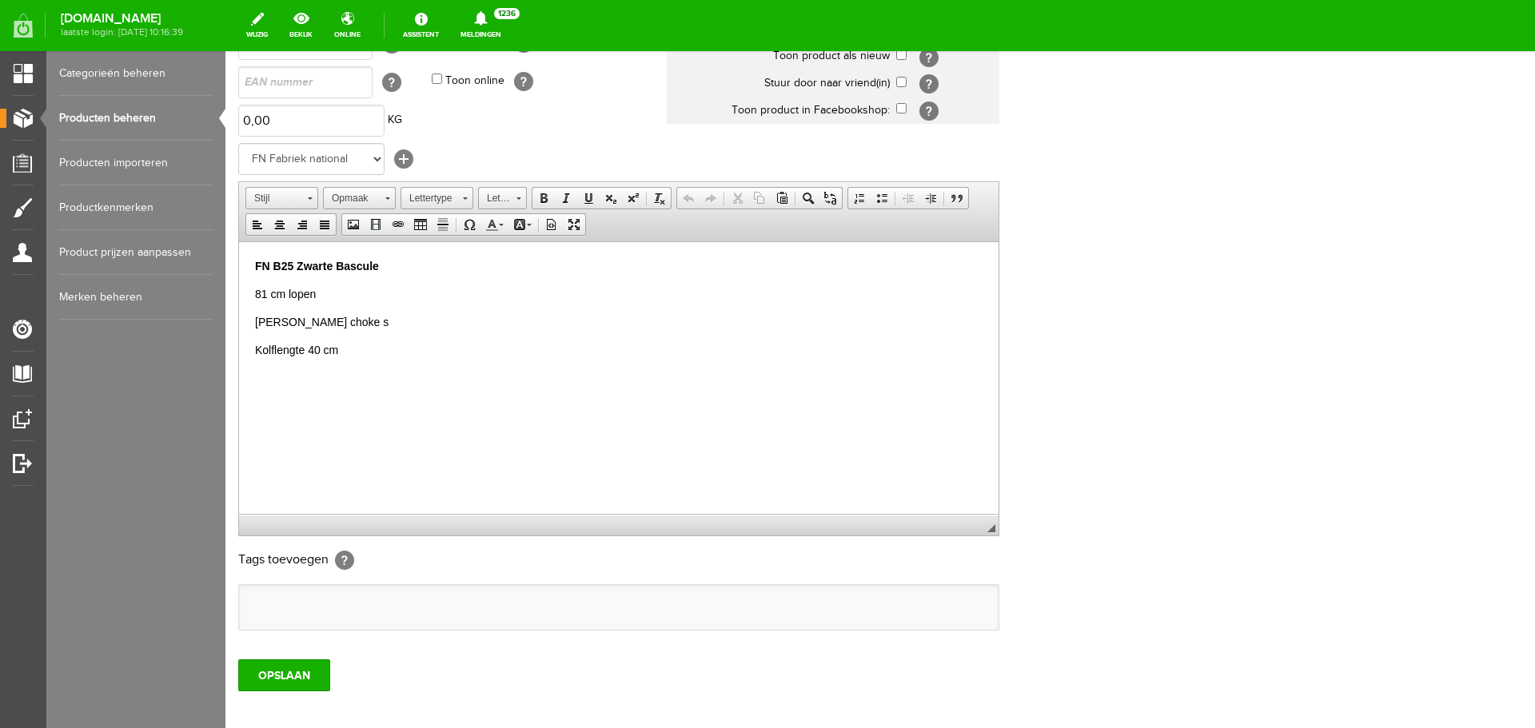
scroll to position [240, 0]
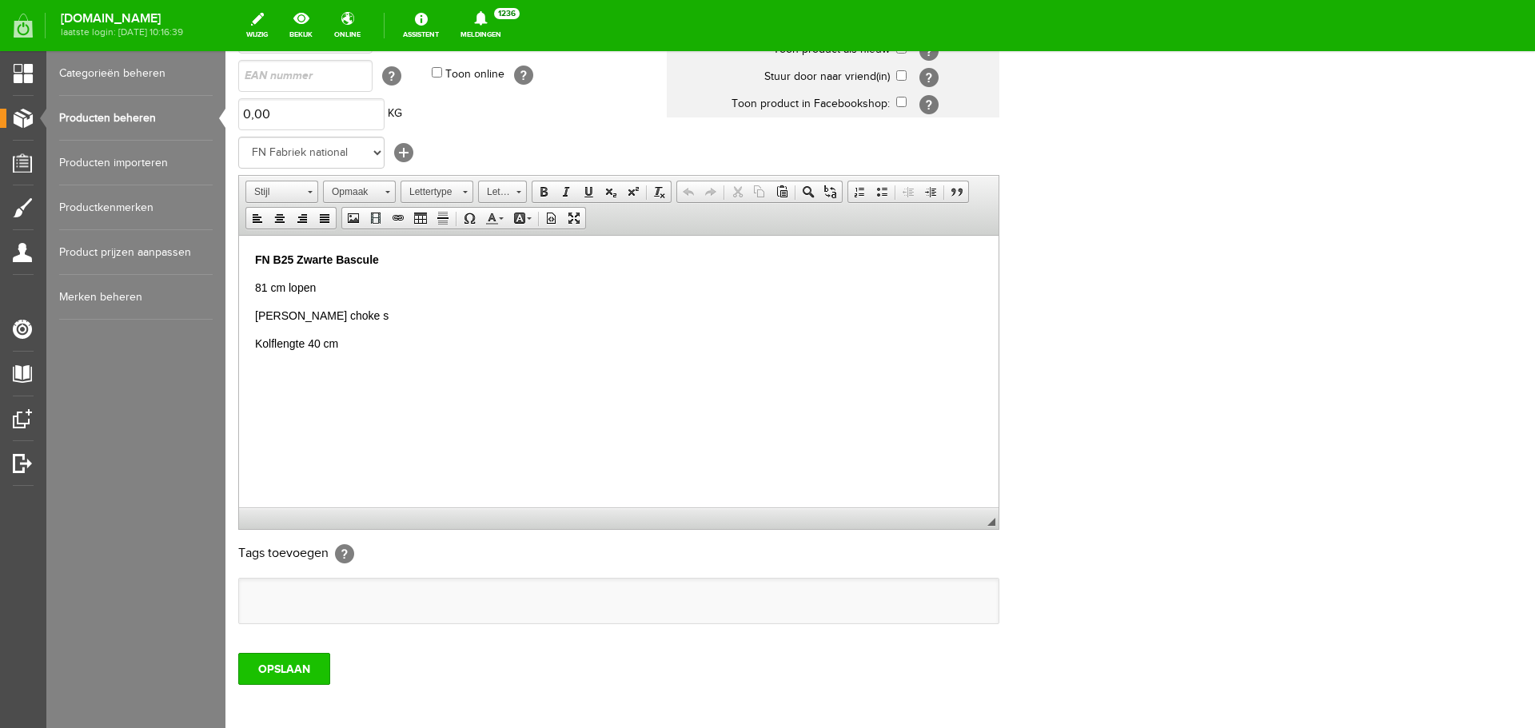
click at [311, 664] on input "OPSLAAN" at bounding box center [284, 669] width 92 height 32
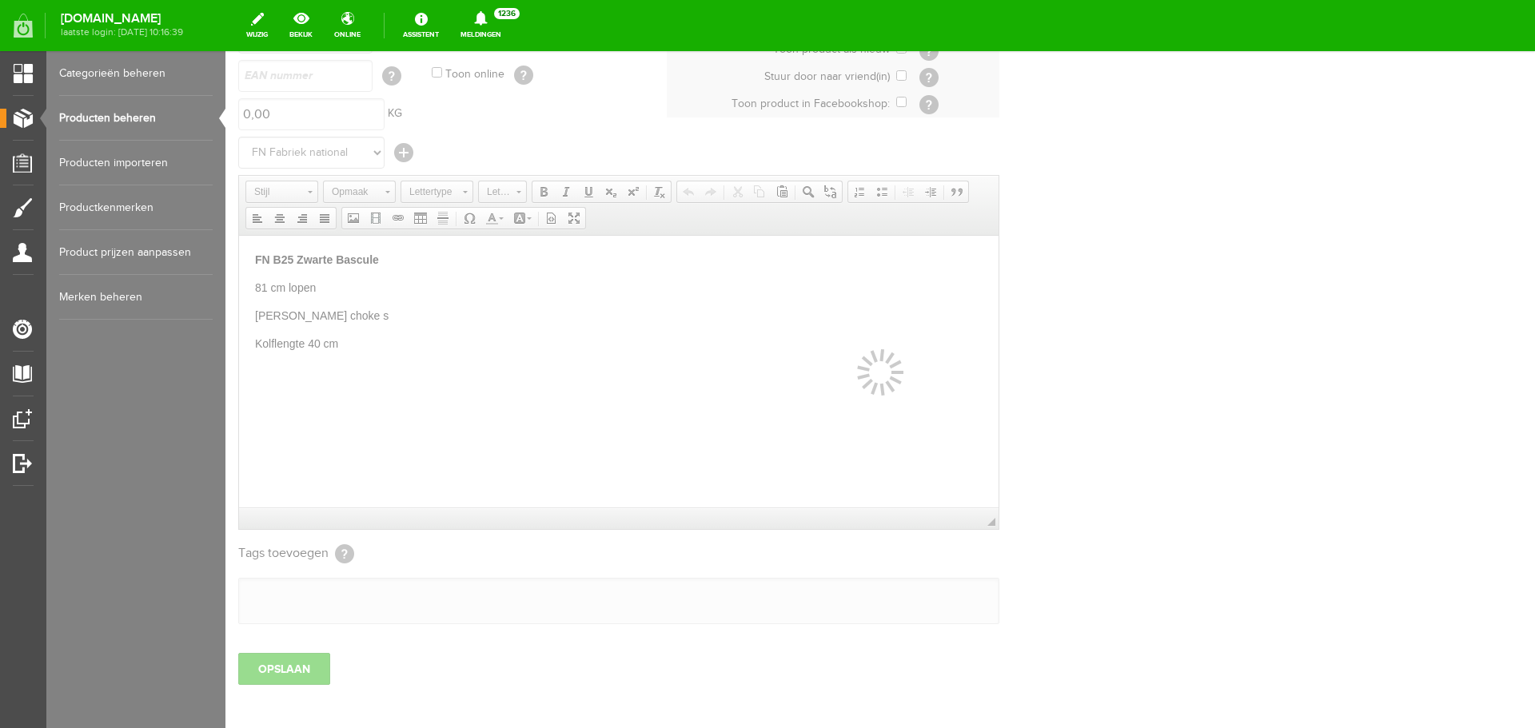
click at [130, 118] on link "Producten beheren" at bounding box center [136, 118] width 154 height 45
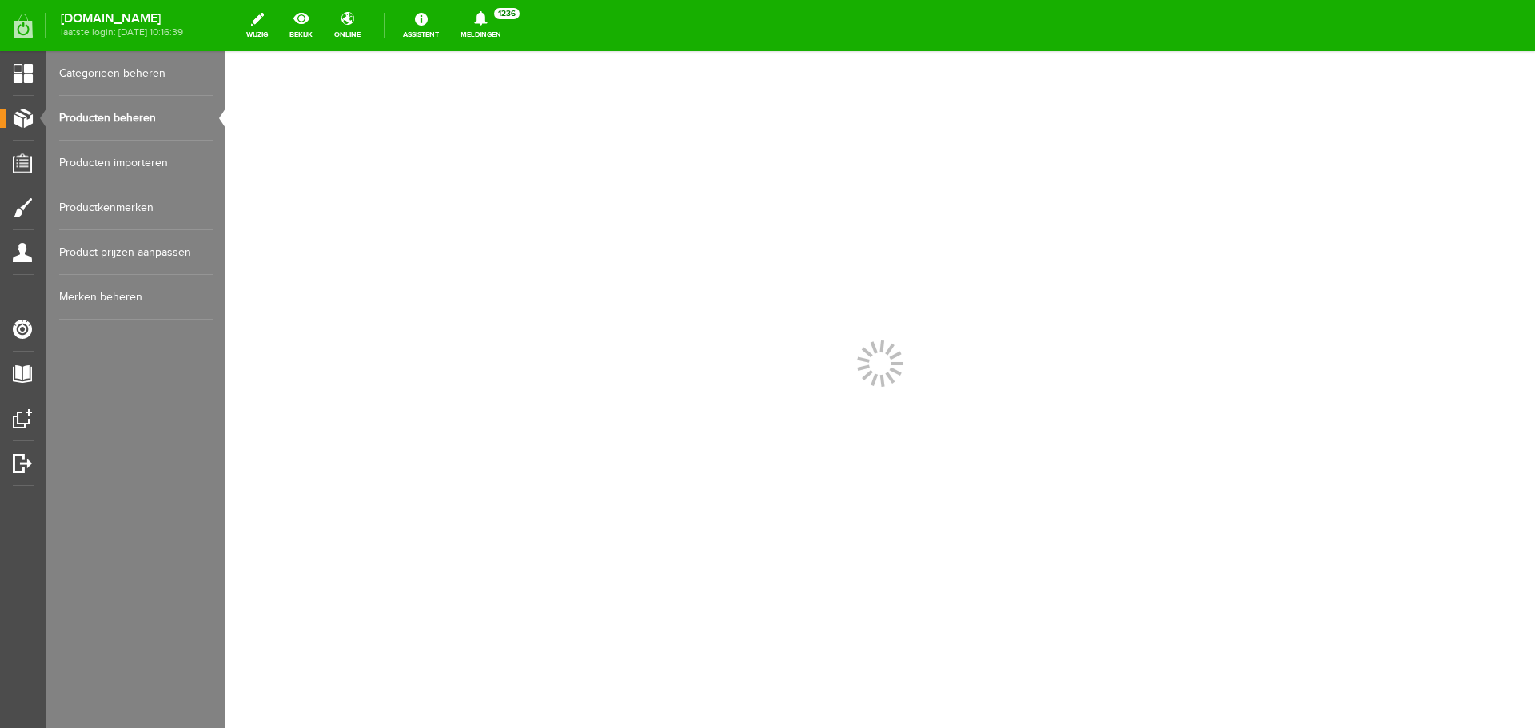
scroll to position [0, 0]
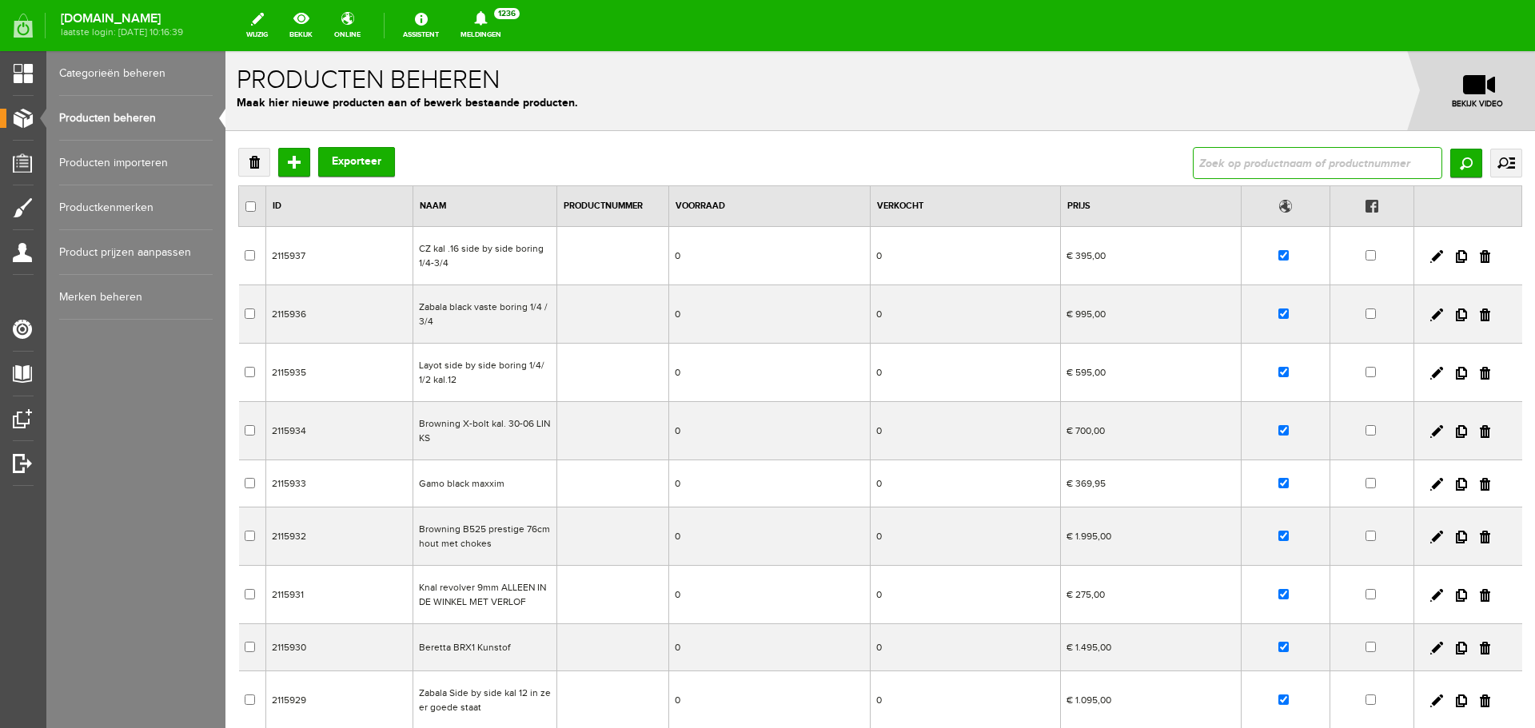
click at [1207, 159] on input "text" at bounding box center [1317, 163] width 249 height 32
type input "Browning 325 Engelse kolf kal. 12/Links geweer"
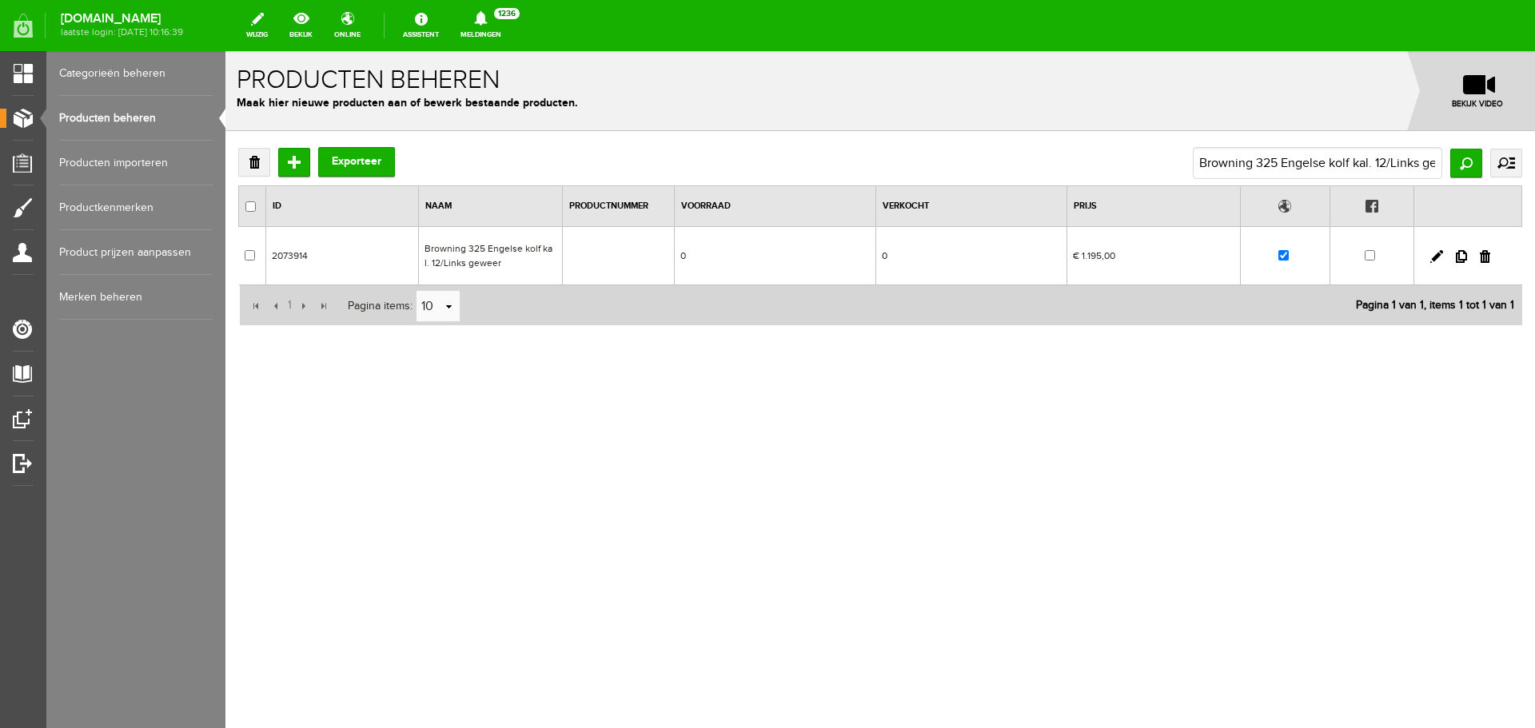
click at [524, 253] on td "Browning 325 Engelse kolf kal. 12/Links geweer" at bounding box center [491, 256] width 144 height 58
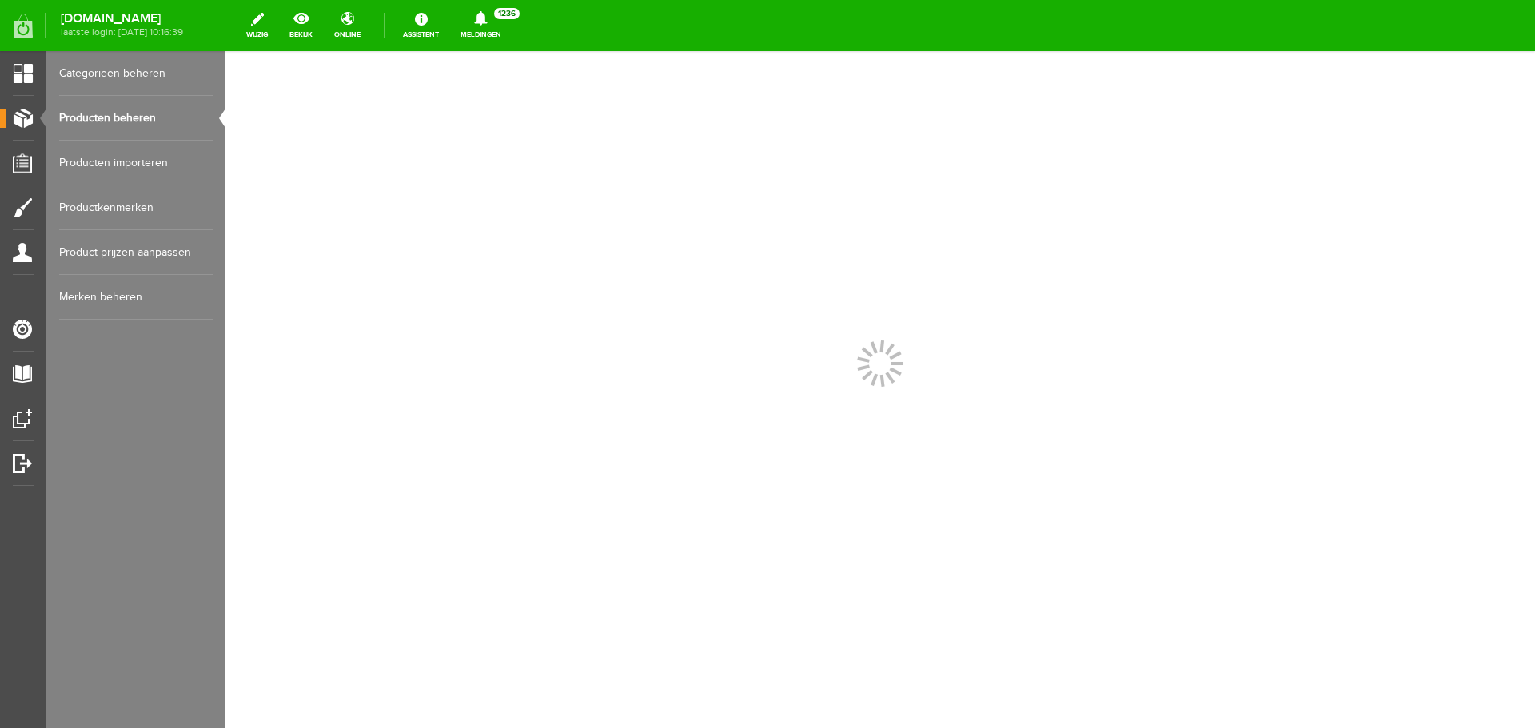
scroll to position [0, 0]
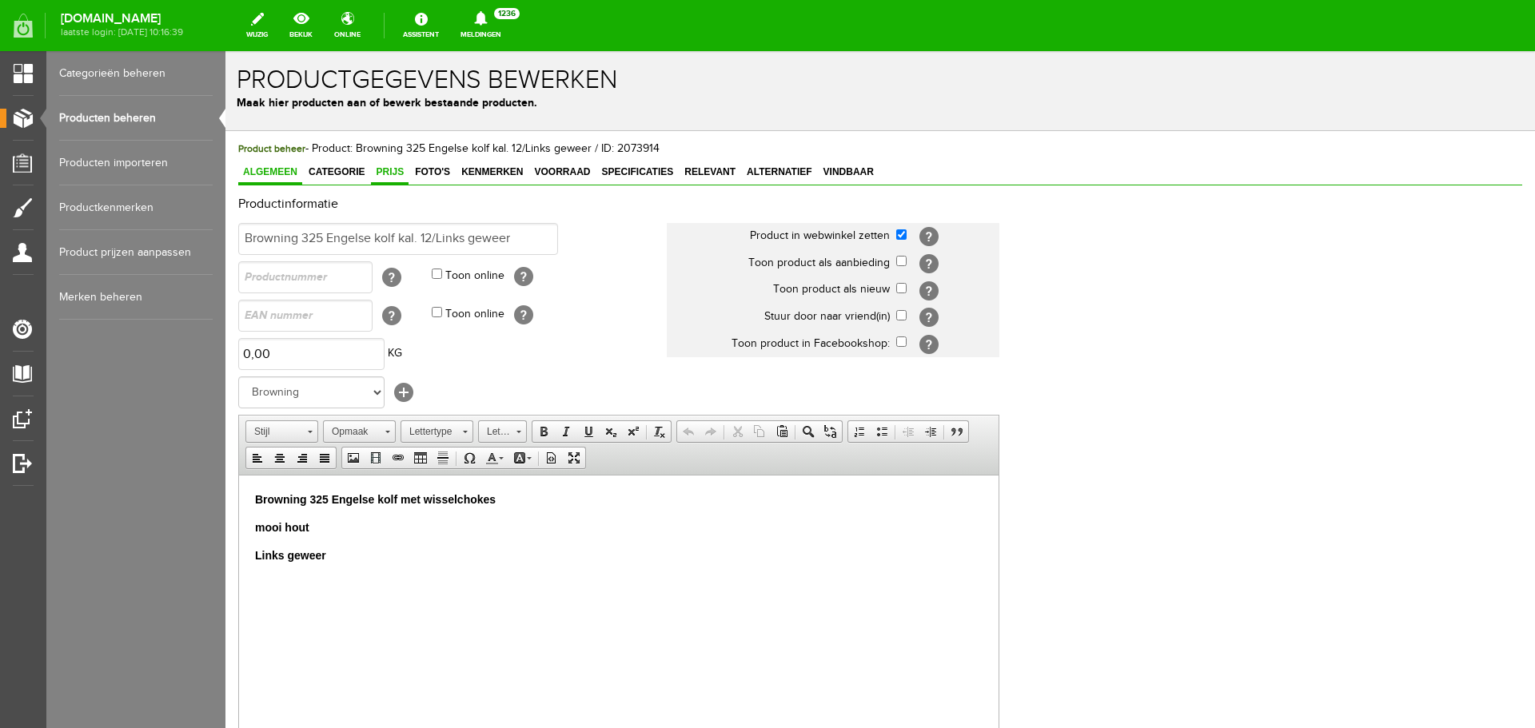
click at [392, 182] on link "Prijs" at bounding box center [390, 173] width 38 height 23
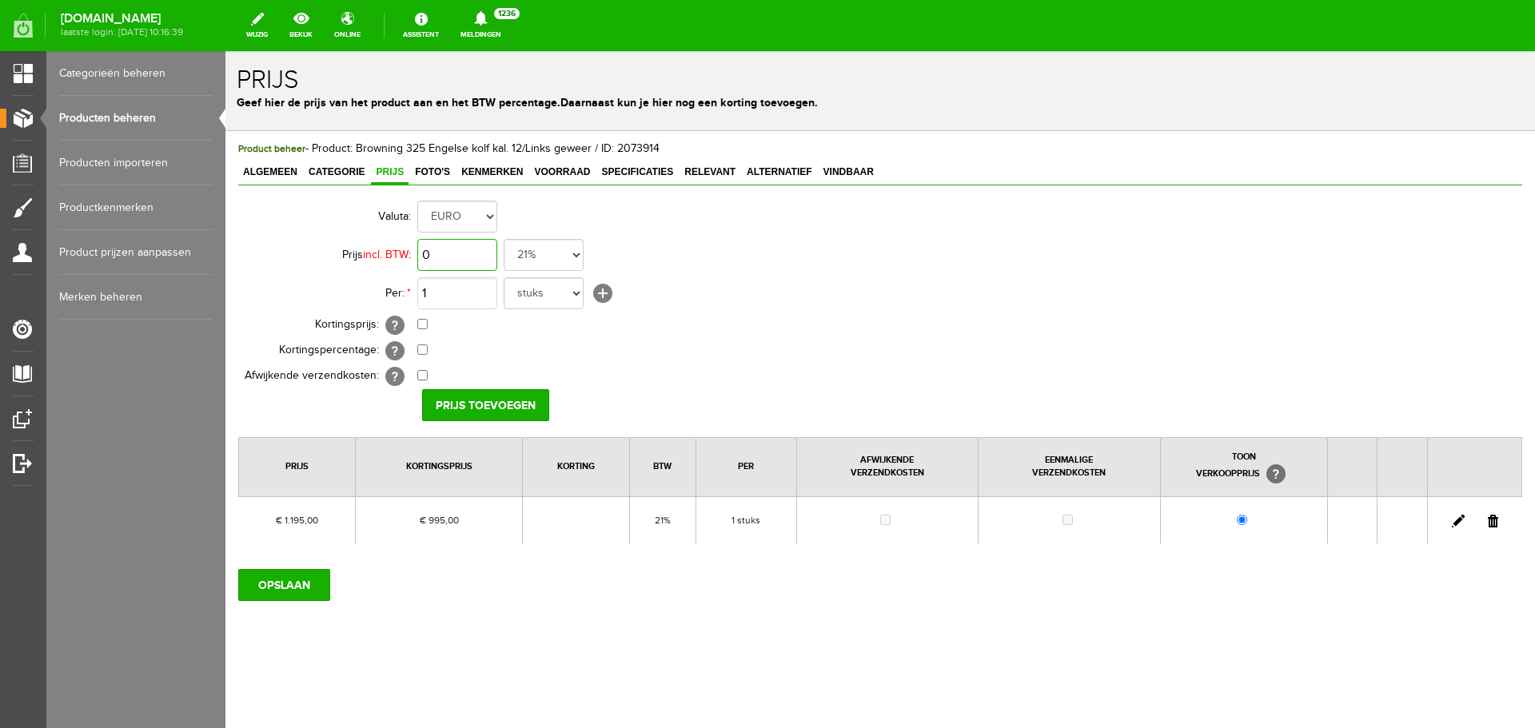
click at [463, 255] on input "0" at bounding box center [457, 255] width 80 height 32
type input "€ 1.195,00"
click at [419, 324] on input "checkbox" at bounding box center [422, 324] width 10 height 10
checkbox input "true"
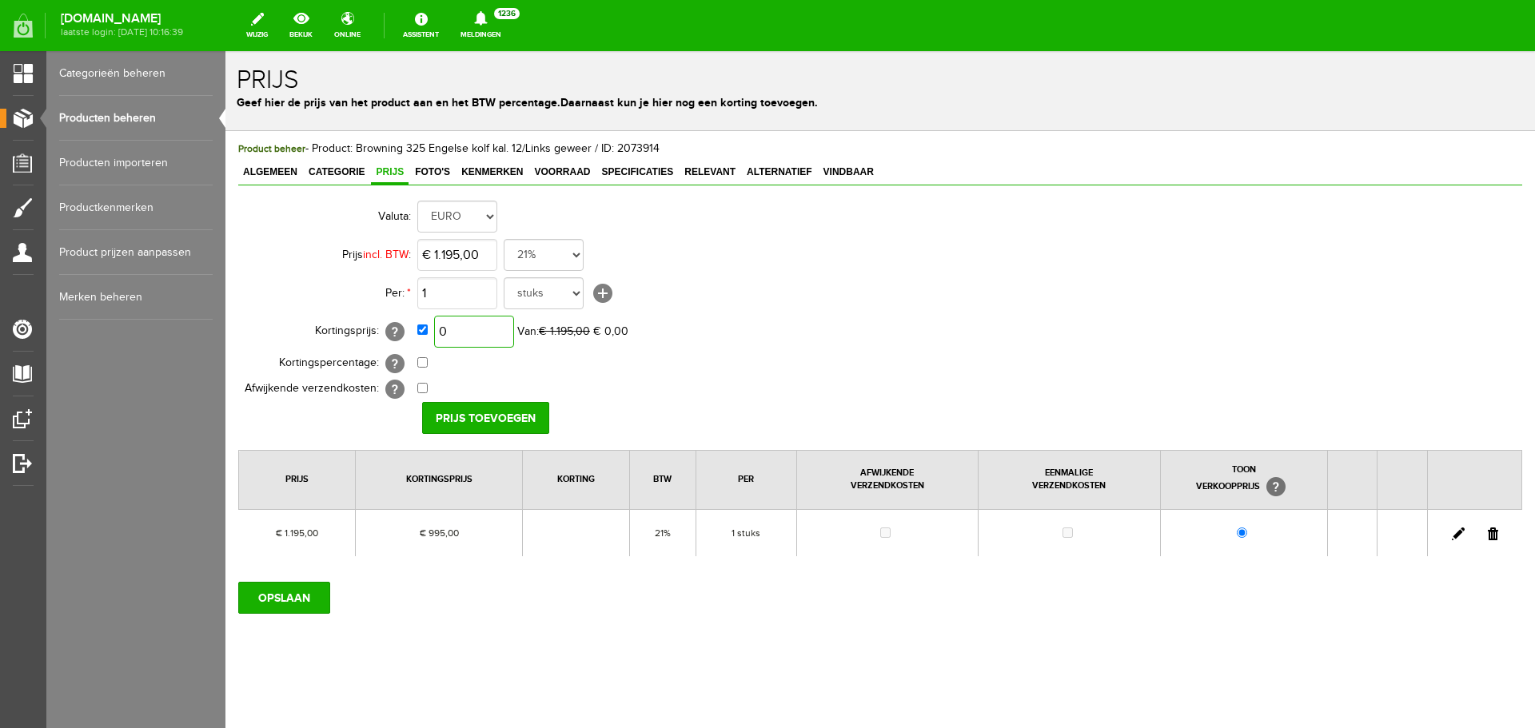
click at [494, 333] on input "0" at bounding box center [474, 332] width 80 height 32
type input "€ 795,00"
click at [496, 415] on input "Prijs toevoegen" at bounding box center [485, 418] width 127 height 32
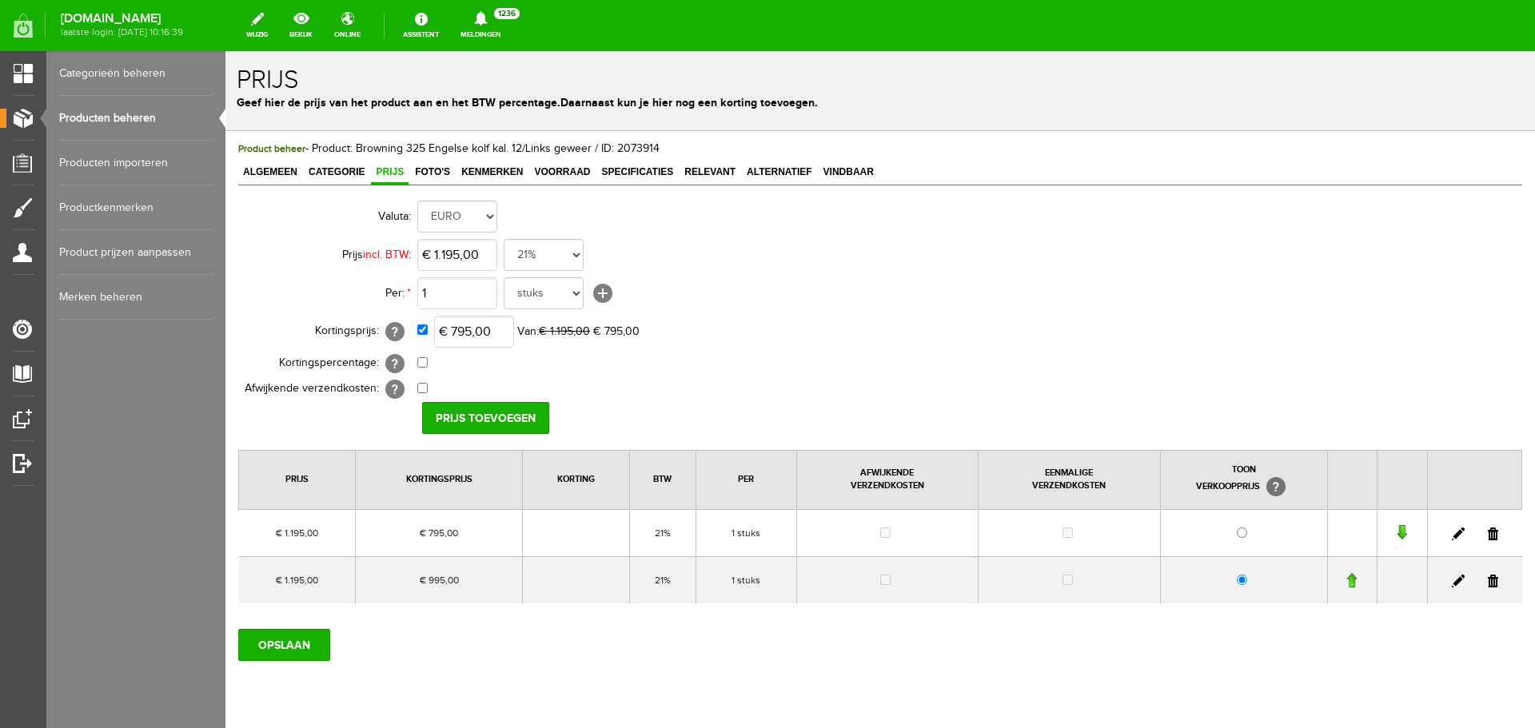
click at [1488, 580] on link at bounding box center [1493, 581] width 10 height 13
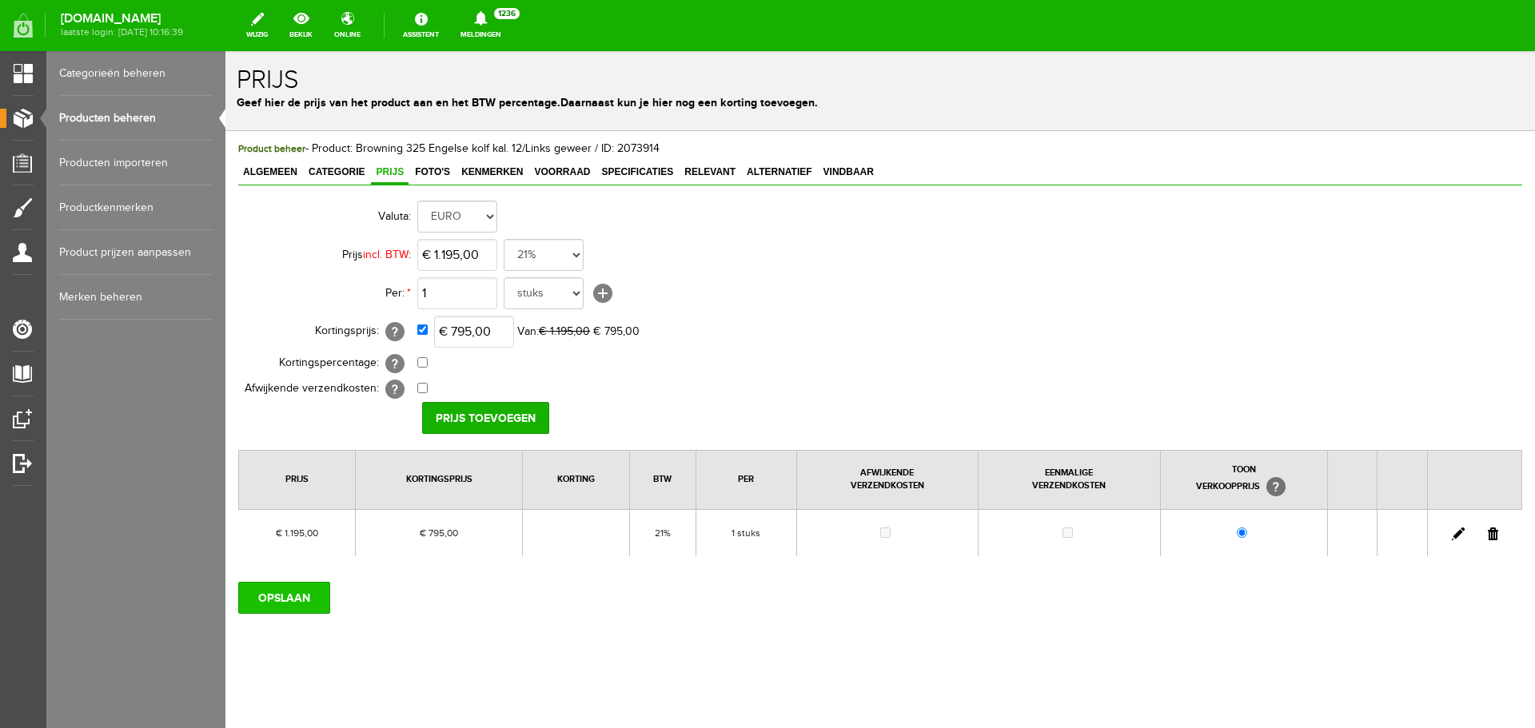
click at [273, 586] on input "OPSLAAN" at bounding box center [284, 598] width 92 height 32
